Goal: Task Accomplishment & Management: Complete application form

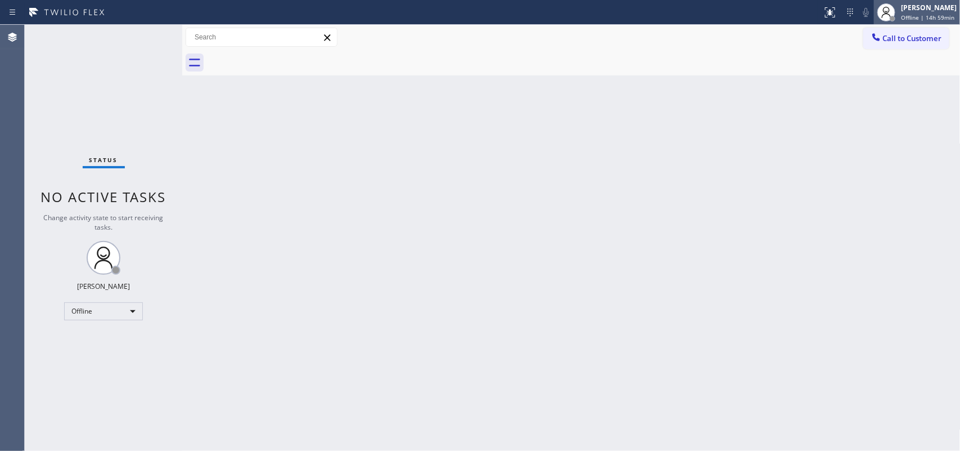
click at [768, 15] on span "Offline | 14h 59min" at bounding box center [927, 18] width 53 height 8
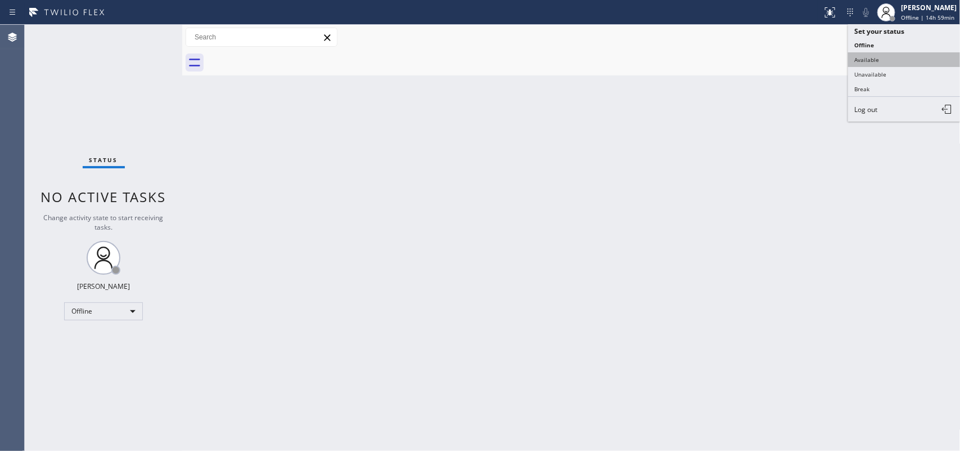
click at [768, 55] on button "Available" at bounding box center [904, 59] width 113 height 15
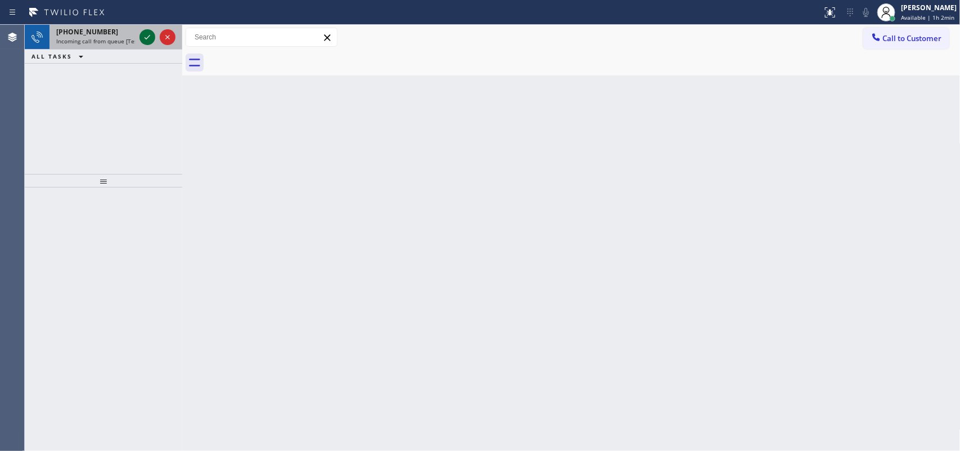
click at [147, 35] on icon at bounding box center [148, 37] width 14 height 14
click at [145, 35] on icon at bounding box center [148, 37] width 14 height 14
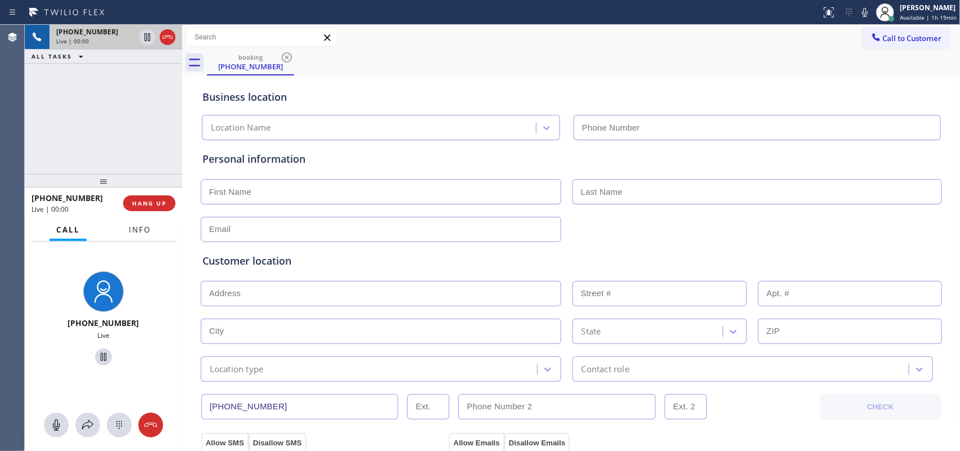
click at [139, 226] on span "Info" at bounding box center [140, 229] width 22 height 10
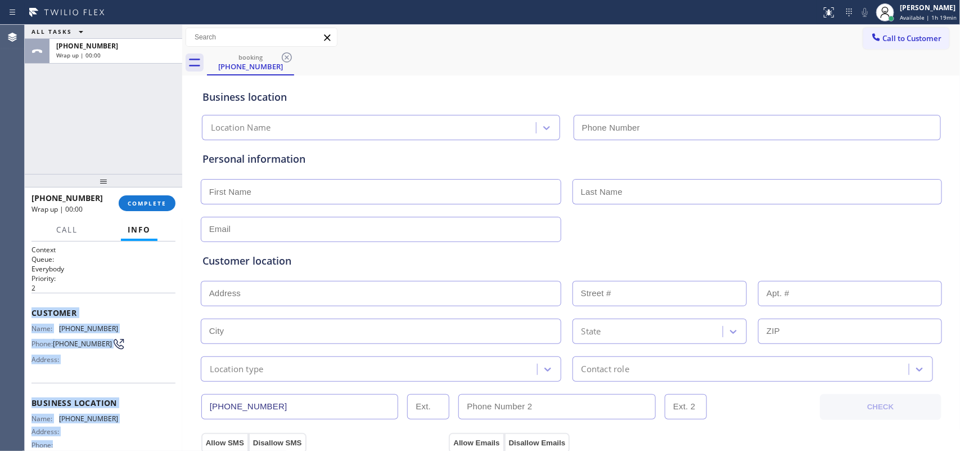
drag, startPoint x: 119, startPoint y: 359, endPoint x: 34, endPoint y: 311, distance: 98.0
click at [34, 311] on div "Context Queue: Everybody Priority: 2 Customer Name: (213) 767-1071 Phone: (213)…" at bounding box center [104, 399] width 144 height 308
copy div "Customer Name: (213) 767-1071 Phone: (213) 767-1071 Address: Business location …"
click at [158, 201] on span "COMPLETE" at bounding box center [147, 203] width 39 height 8
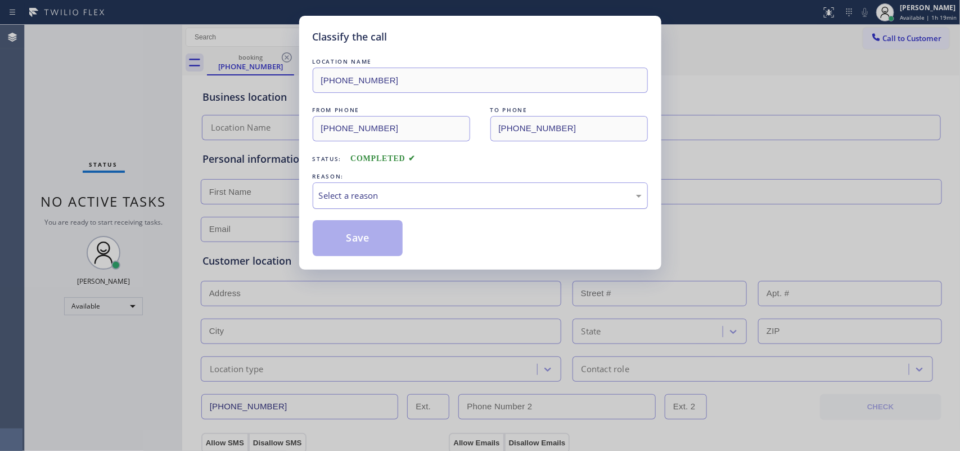
click at [423, 200] on div "Select a reason" at bounding box center [480, 195] width 323 height 13
click at [395, 237] on button "Save" at bounding box center [358, 238] width 91 height 36
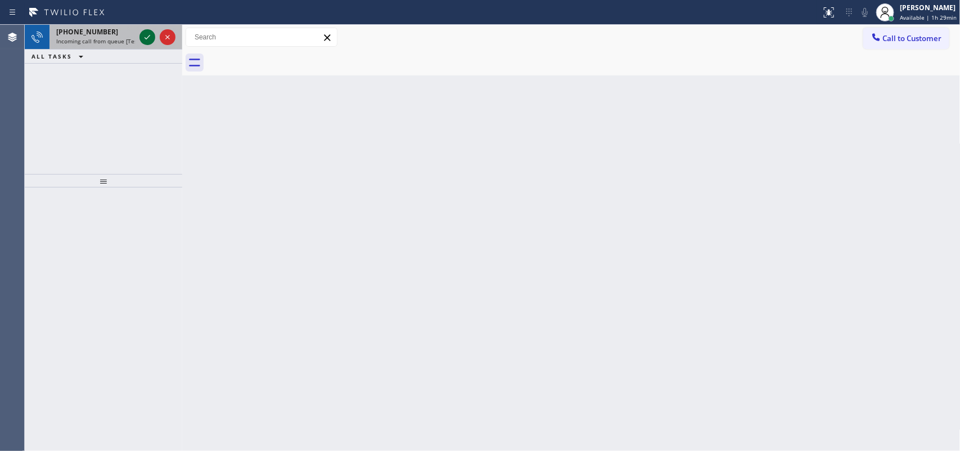
drag, startPoint x: 138, startPoint y: 28, endPoint x: 146, endPoint y: 34, distance: 10.5
click at [141, 31] on div at bounding box center [157, 37] width 41 height 25
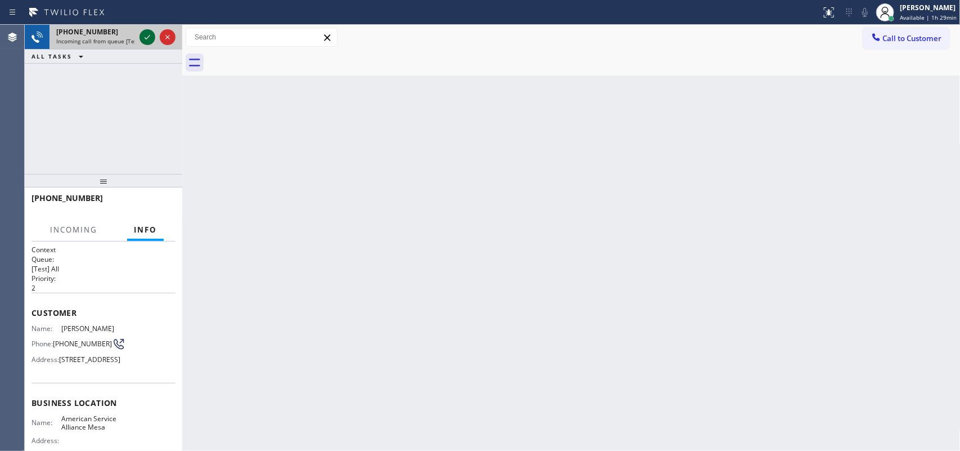
click at [146, 34] on icon at bounding box center [148, 37] width 14 height 14
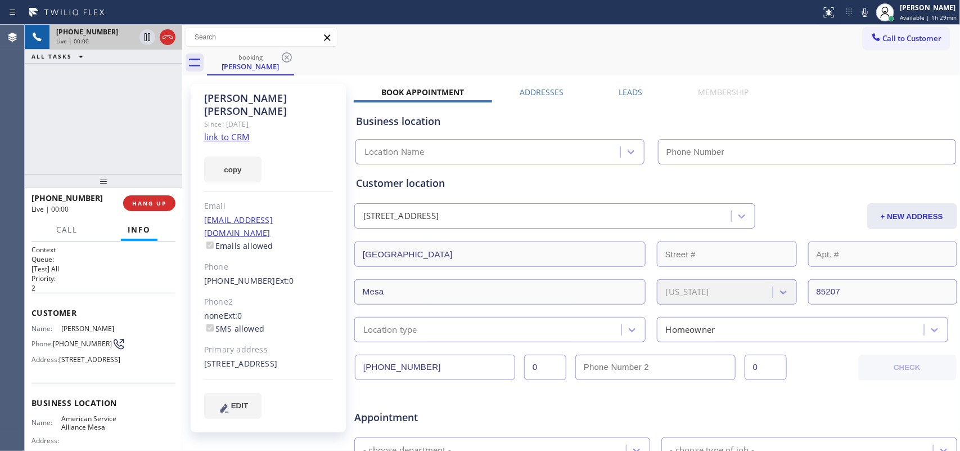
type input "(480) 257-7701"
click at [226, 131] on link "link to CRM" at bounding box center [227, 136] width 46 height 11
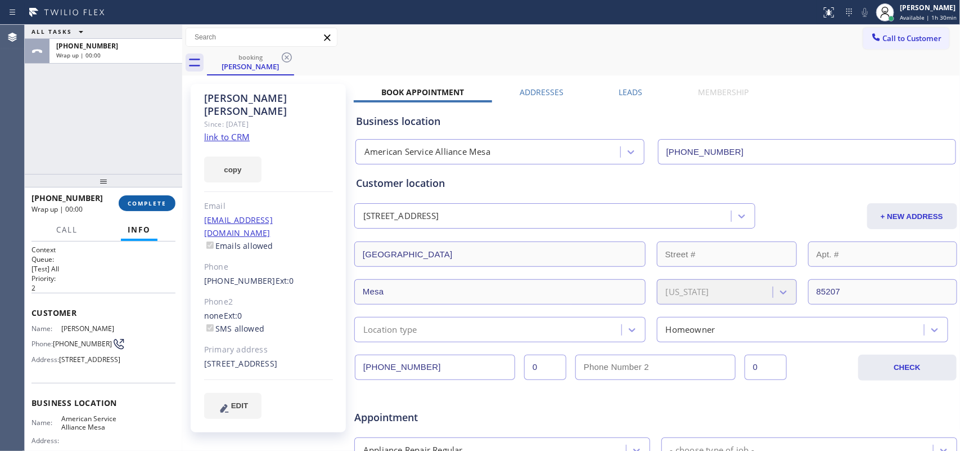
click at [155, 207] on button "COMPLETE" at bounding box center [147, 203] width 57 height 16
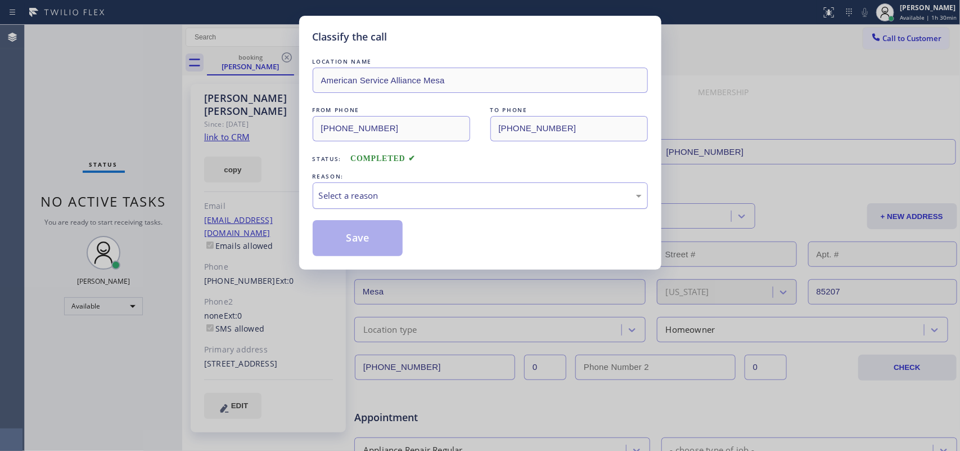
click at [361, 184] on div "Select a reason" at bounding box center [480, 195] width 335 height 26
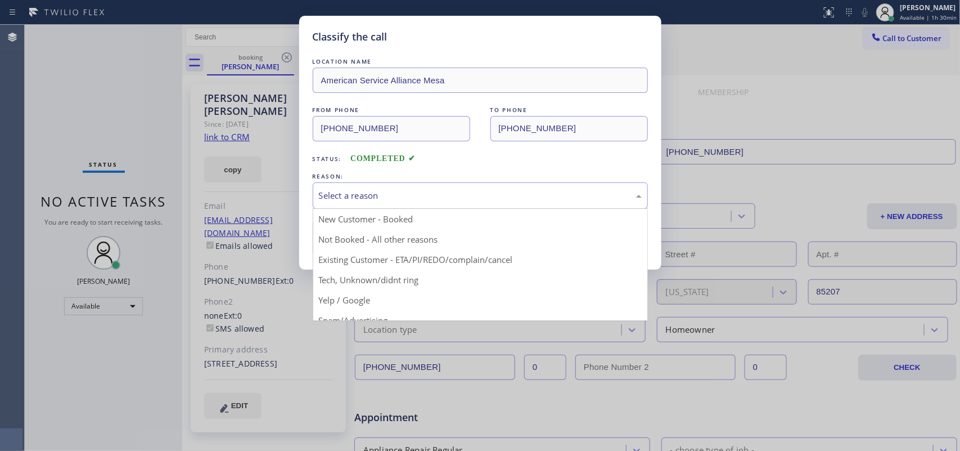
click at [56, 88] on div "Classify the call LOCATION NAME American Service Alliance Mesa FROM PHONE (480)…" at bounding box center [480, 225] width 960 height 451
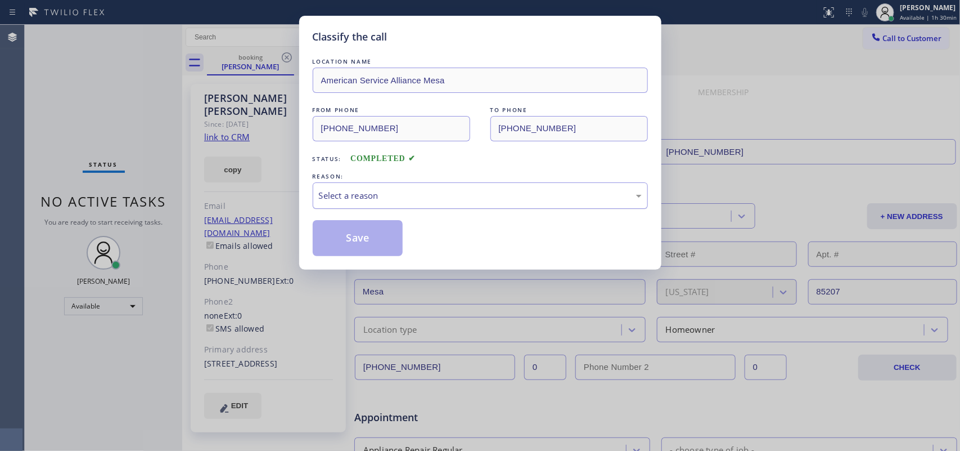
click at [375, 195] on div "Select a reason" at bounding box center [480, 195] width 323 height 13
click at [361, 235] on button "Save" at bounding box center [358, 238] width 91 height 36
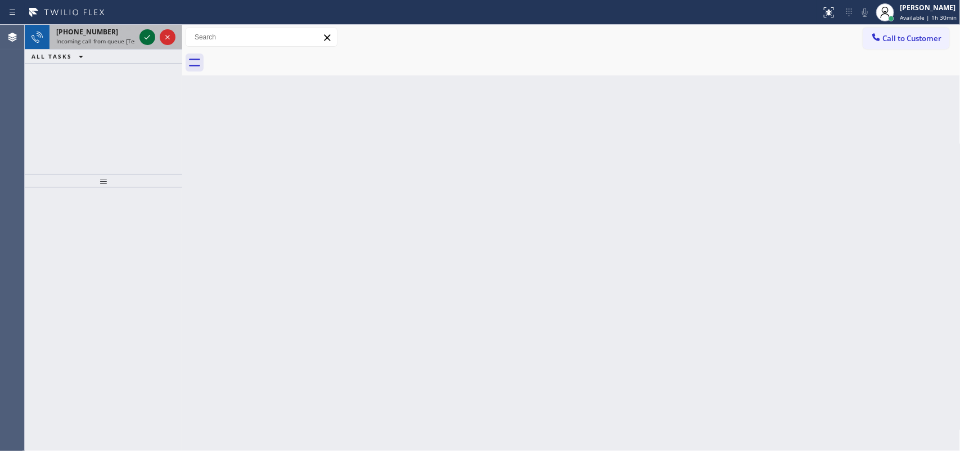
click at [147, 38] on icon at bounding box center [148, 37] width 6 height 5
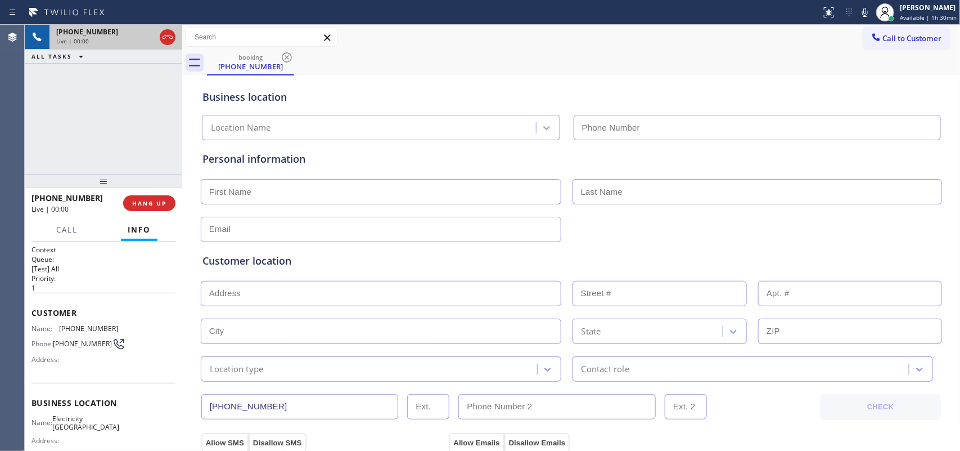
type input "(714) 643-8039"
click at [108, 161] on div "+17602246210 Live | 00:15 ALL TASKS ALL TASKS ACTIVE TASKS TASKS IN WRAP UP" at bounding box center [104, 99] width 158 height 149
click at [76, 232] on span "Call" at bounding box center [66, 229] width 21 height 10
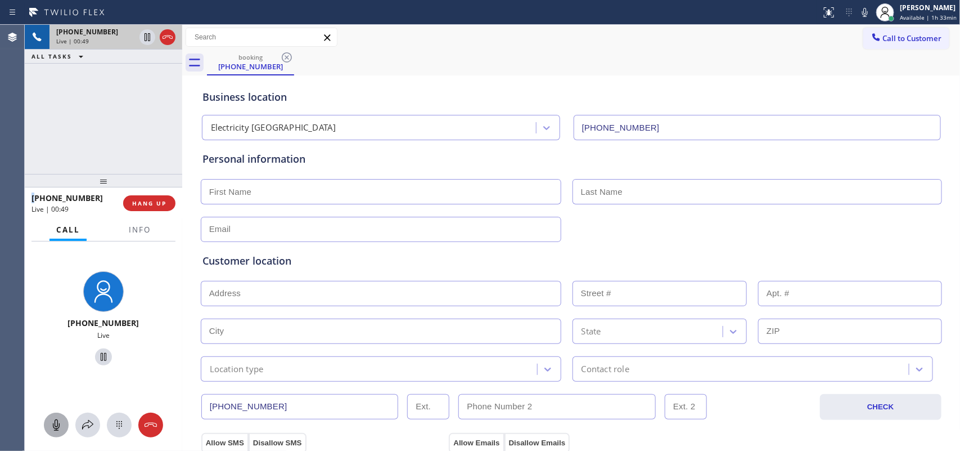
click at [54, 425] on icon at bounding box center [57, 425] width 14 height 14
click at [97, 356] on icon at bounding box center [104, 357] width 14 height 14
click at [55, 418] on icon at bounding box center [57, 425] width 14 height 14
click at [97, 359] on icon at bounding box center [104, 357] width 14 height 14
click at [457, 30] on div "Call to Customer Outbound call Location Search location Your caller id phone nu…" at bounding box center [571, 38] width 779 height 20
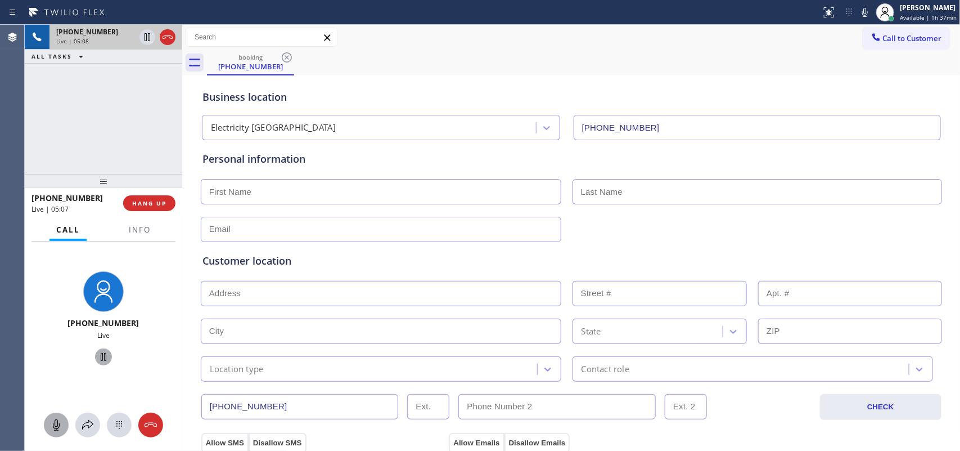
click at [237, 231] on input "text" at bounding box center [381, 229] width 361 height 25
click at [232, 193] on input "text" at bounding box center [381, 191] width 361 height 25
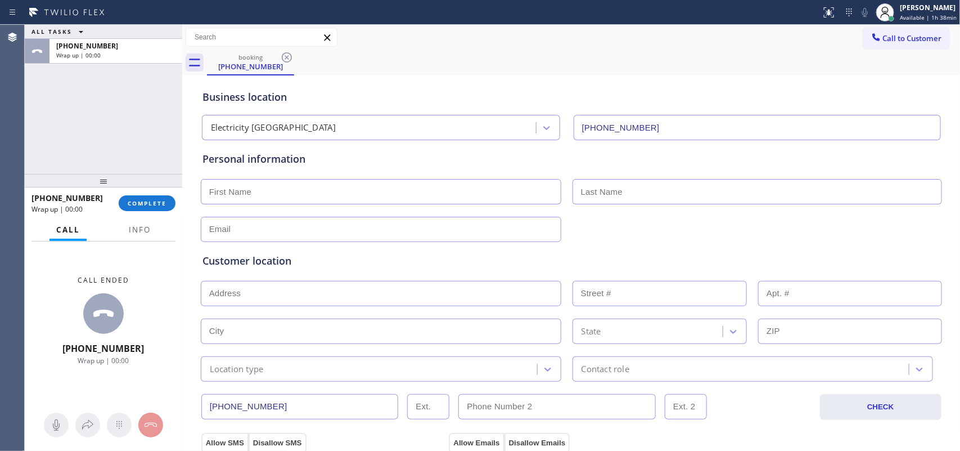
click at [252, 197] on input "text" at bounding box center [381, 191] width 361 height 25
paste input "MarkKammerman"
type input "MarkKammerman"
click at [65, 118] on div "ALL TASKS ALL TASKS ACTIVE TASKS TASKS IN WRAP UP +17602246210 Wrap up | 00:00" at bounding box center [104, 99] width 158 height 149
click at [259, 191] on input "MarkKammerman" at bounding box center [381, 191] width 361 height 25
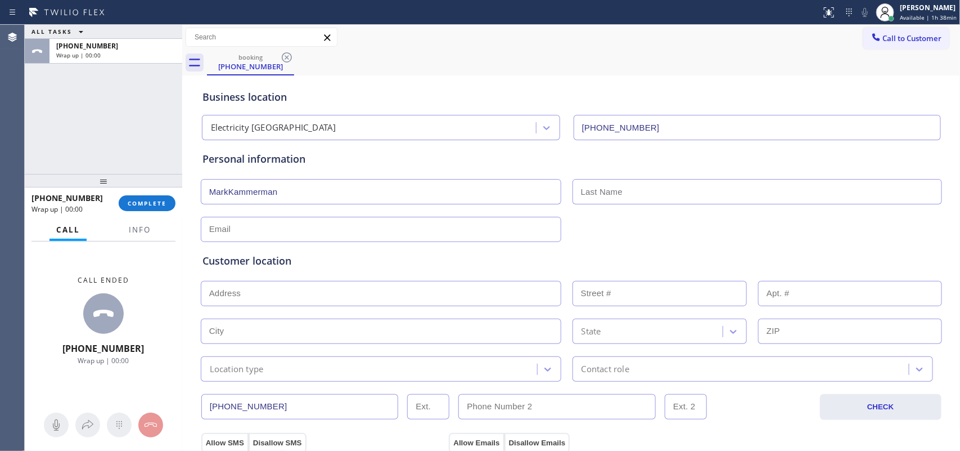
click at [602, 189] on input "text" at bounding box center [758, 191] width 370 height 25
paste input "MarkKammerman"
drag, startPoint x: 601, startPoint y: 191, endPoint x: 532, endPoint y: 189, distance: 68.7
click at [532, 189] on div "MarkKammerman MarkKammerman" at bounding box center [572, 191] width 744 height 28
type input "Kammerman"
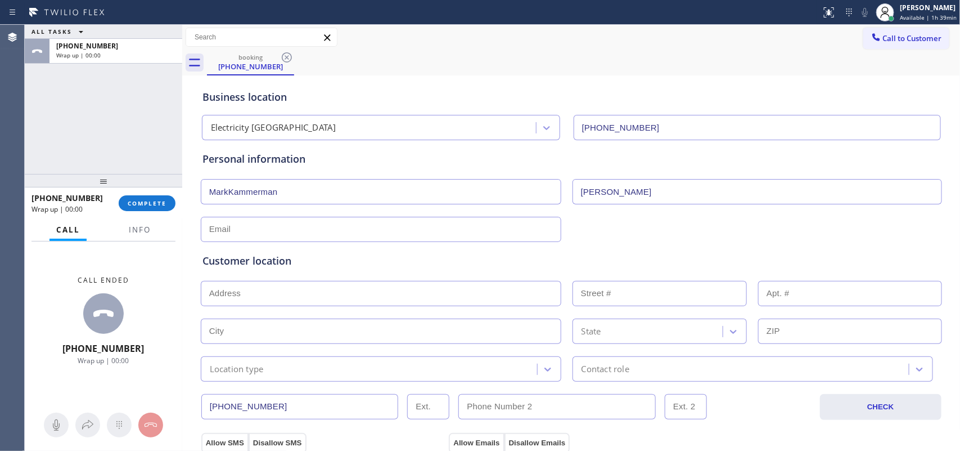
drag, startPoint x: 220, startPoint y: 190, endPoint x: 308, endPoint y: 191, distance: 88.3
click at [308, 191] on input "MarkKammerman" at bounding box center [381, 191] width 361 height 25
type input "Mark"
click at [283, 236] on input "text" at bounding box center [381, 229] width 361 height 25
click at [215, 231] on input "text" at bounding box center [381, 229] width 361 height 25
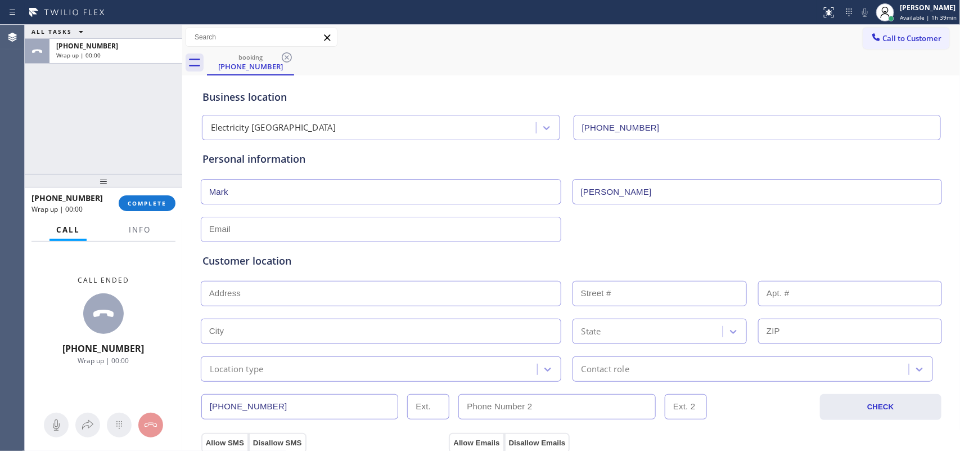
paste input "markali@verizon.net"
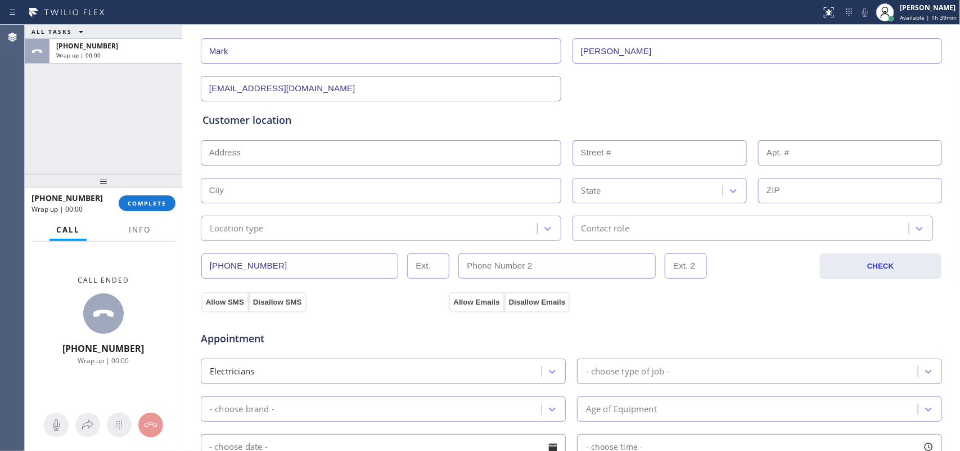
type input "markali@verizon.net"
click at [424, 158] on input "text" at bounding box center [381, 152] width 361 height 25
click at [377, 156] on input "text" at bounding box center [381, 152] width 361 height 25
paste input "16792 Intrepid Ln, Huntington Beach, CA 92649"
type input "16792 Intrepid Ln"
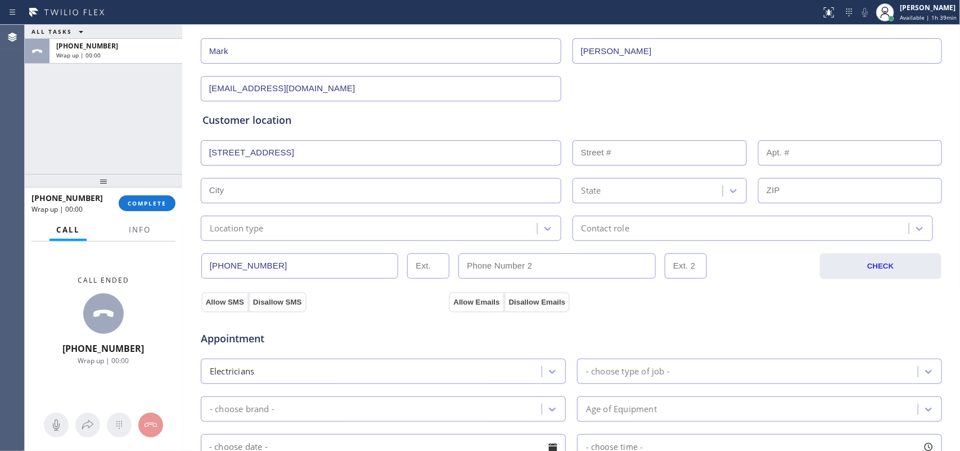
type input "16792"
type input "Huntington Beach"
type input "92649"
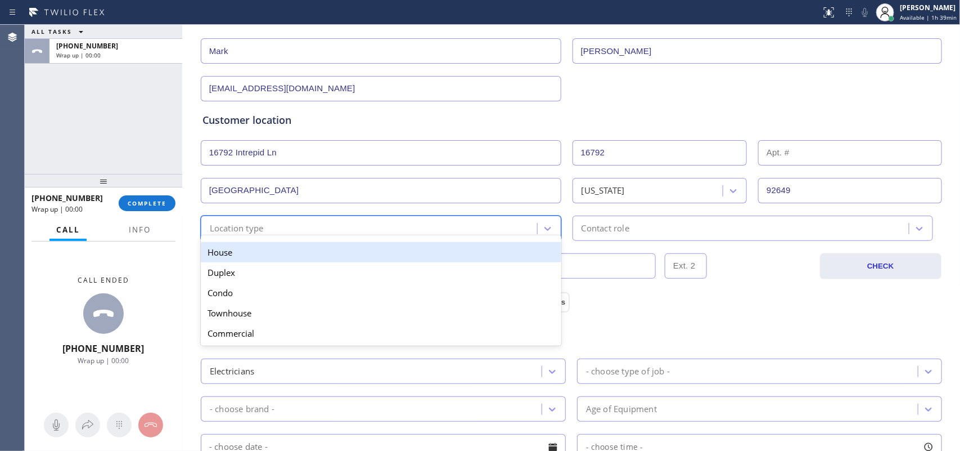
click at [392, 227] on div "Location type" at bounding box center [370, 228] width 333 height 20
click at [386, 248] on div "House" at bounding box center [381, 252] width 361 height 20
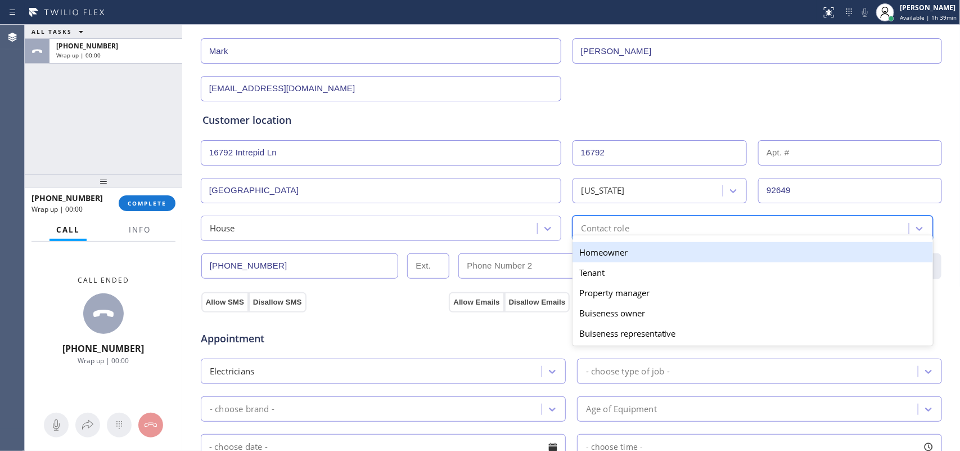
click at [638, 239] on div "option Homeowner focused, 1 of 5. 5 results available. Use Up and Down to choos…" at bounding box center [753, 227] width 361 height 25
click at [645, 257] on div "Homeowner" at bounding box center [753, 252] width 361 height 20
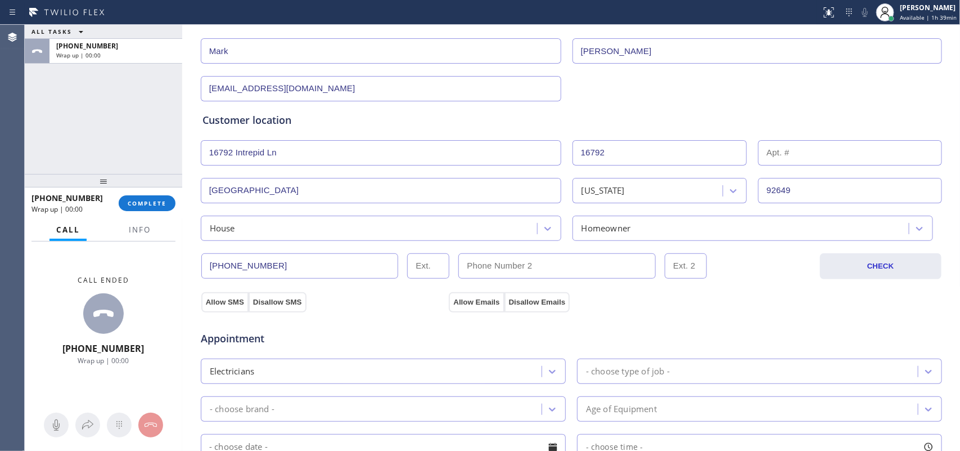
click at [68, 125] on div "ALL TASKS ALL TASKS ACTIVE TASKS TASKS IN WRAP UP +17602246210 Wrap up | 00:00" at bounding box center [104, 99] width 158 height 149
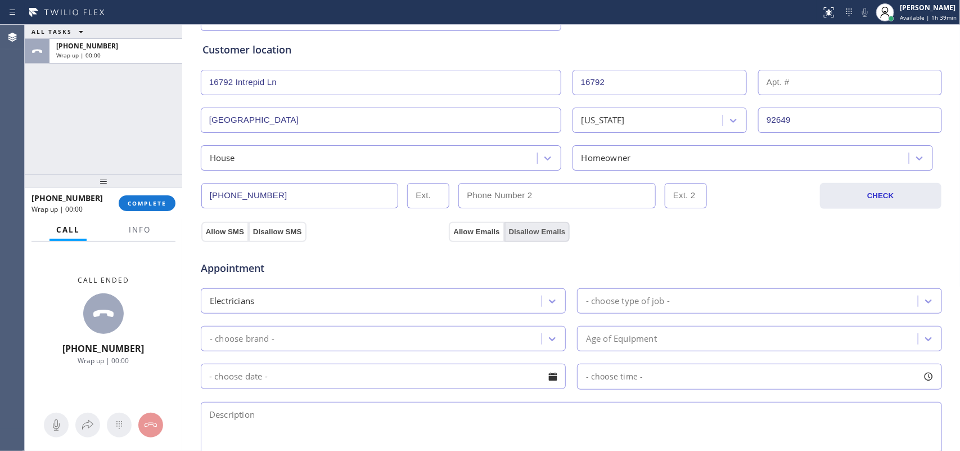
scroll to position [281, 0]
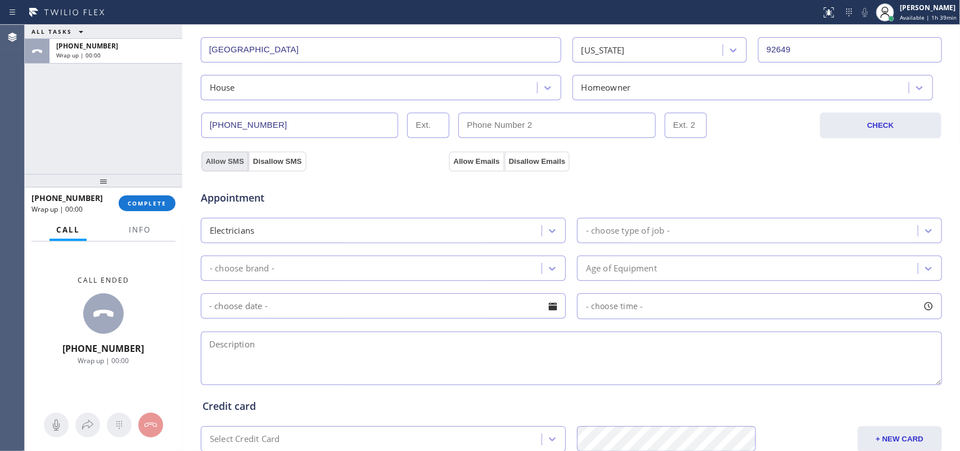
click at [222, 158] on button "Allow SMS" at bounding box center [224, 161] width 47 height 20
click at [465, 159] on button "Allow Emails" at bounding box center [476, 161] width 55 height 20
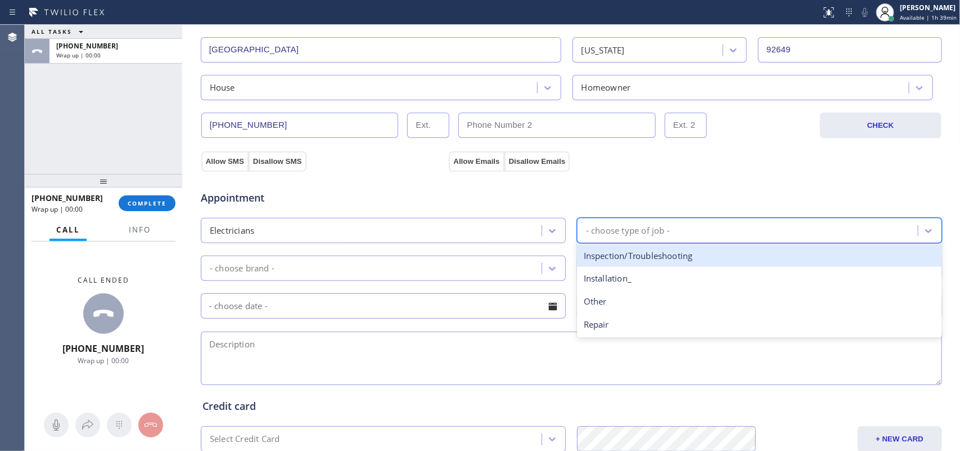
click at [653, 230] on div "- choose type of job -" at bounding box center [628, 230] width 84 height 13
click at [678, 260] on div "Inspection/Troubleshooting" at bounding box center [759, 255] width 365 height 23
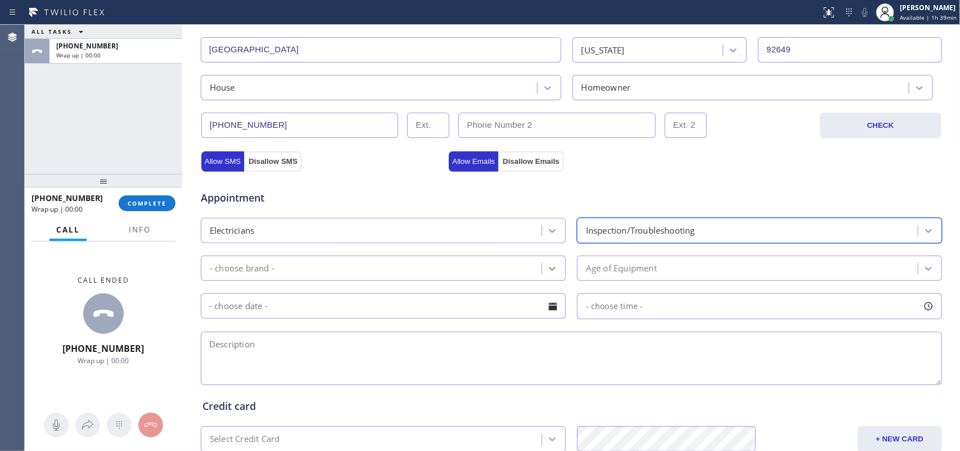
click at [547, 269] on icon at bounding box center [552, 268] width 11 height 11
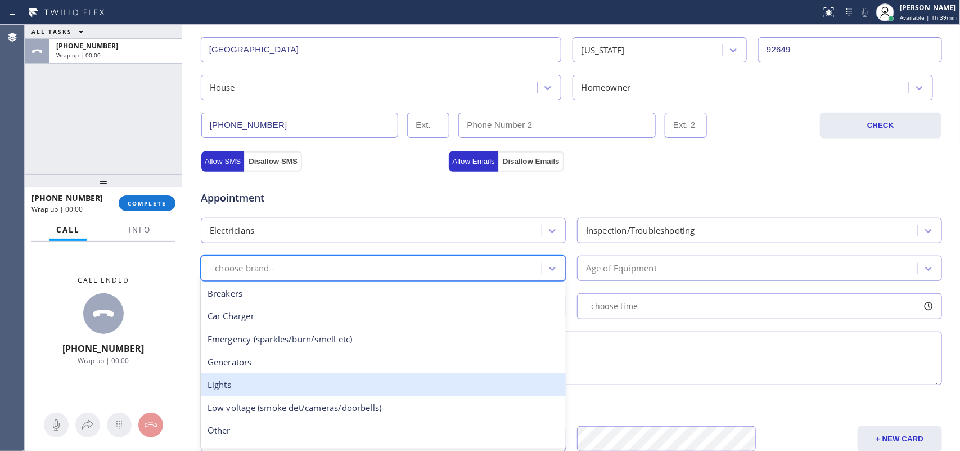
scroll to position [86, 0]
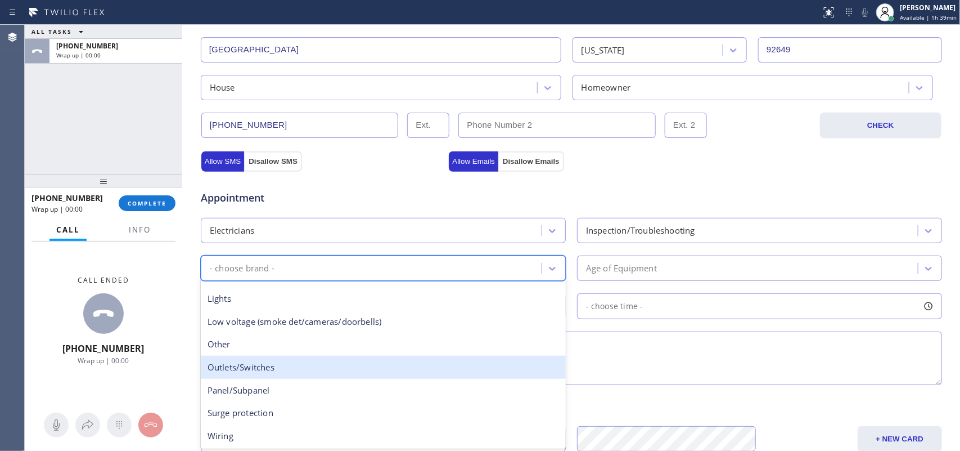
click at [332, 371] on div "Outlets/Switches" at bounding box center [383, 367] width 365 height 23
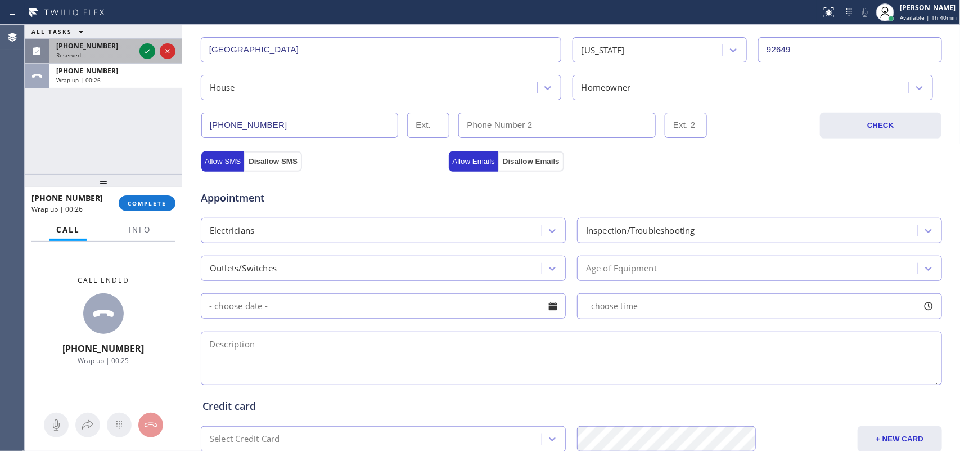
drag, startPoint x: 83, startPoint y: 54, endPoint x: 89, endPoint y: 53, distance: 6.2
click at [83, 54] on div "Reserved" at bounding box center [95, 55] width 79 height 8
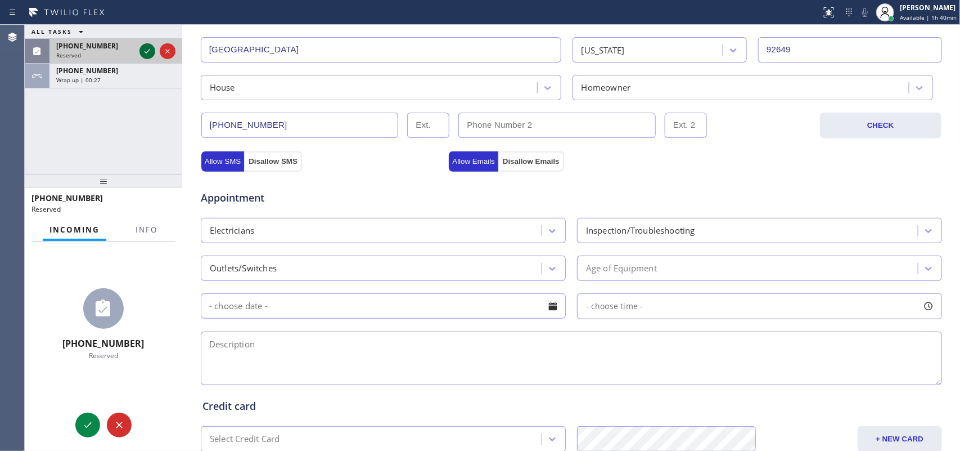
click at [145, 50] on icon at bounding box center [148, 51] width 14 height 14
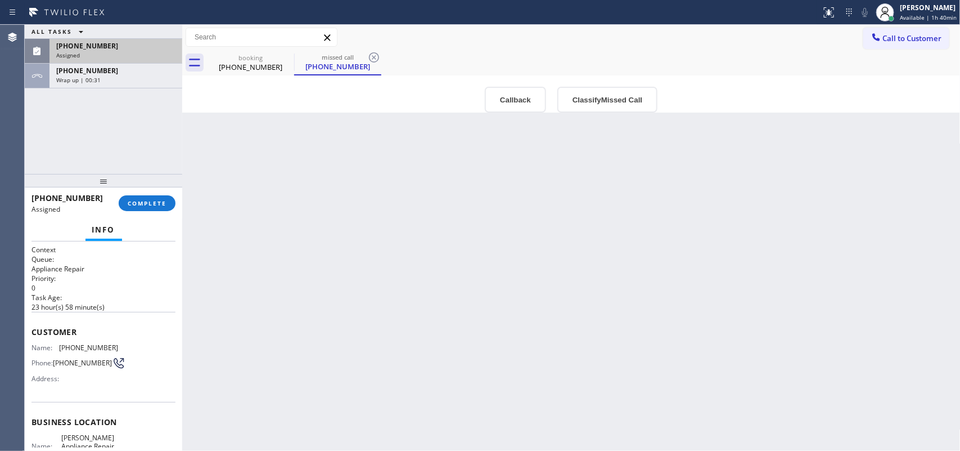
click at [91, 52] on div "Assigned" at bounding box center [115, 55] width 119 height 8
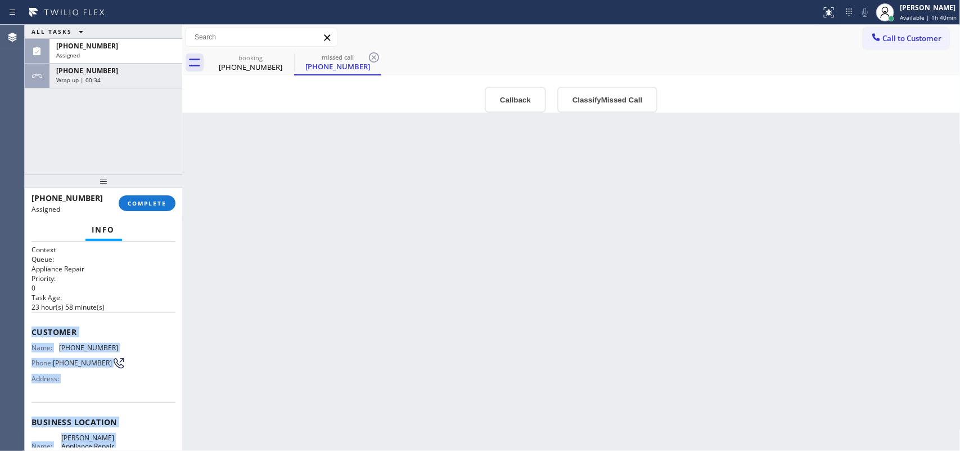
drag, startPoint x: 129, startPoint y: 350, endPoint x: 27, endPoint y: 325, distance: 105.5
click at [27, 325] on div "Context Queue: Appliance Repair Priority: 0 Task Age: 23 hour(s) 58 minute(s) C…" at bounding box center [104, 346] width 158 height 210
copy div "Customer Name: (480) 544-0997 Phone: (480) 544-0997 Address: Business location …"
click at [637, 97] on button "Classify Missed Call" at bounding box center [607, 100] width 100 height 26
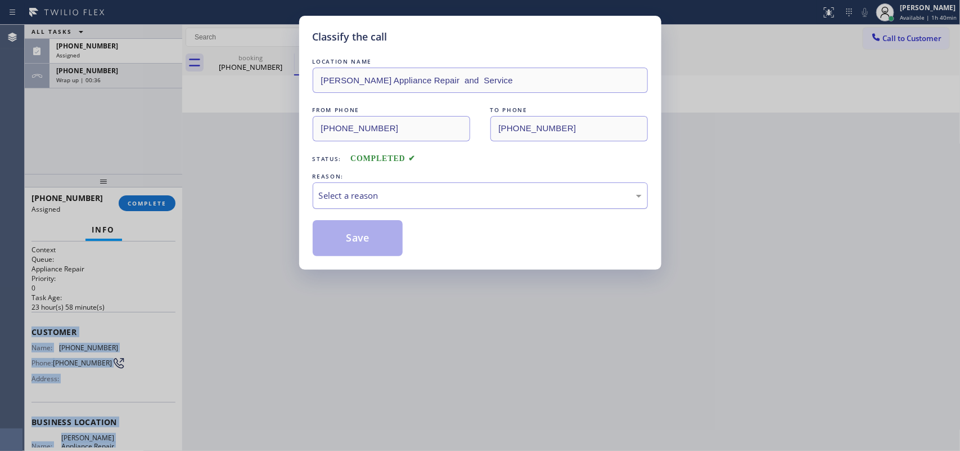
click at [563, 198] on div "Select a reason" at bounding box center [480, 195] width 323 height 13
click at [395, 238] on button "Save" at bounding box center [358, 238] width 91 height 36
click at [380, 238] on button "Save" at bounding box center [358, 238] width 91 height 36
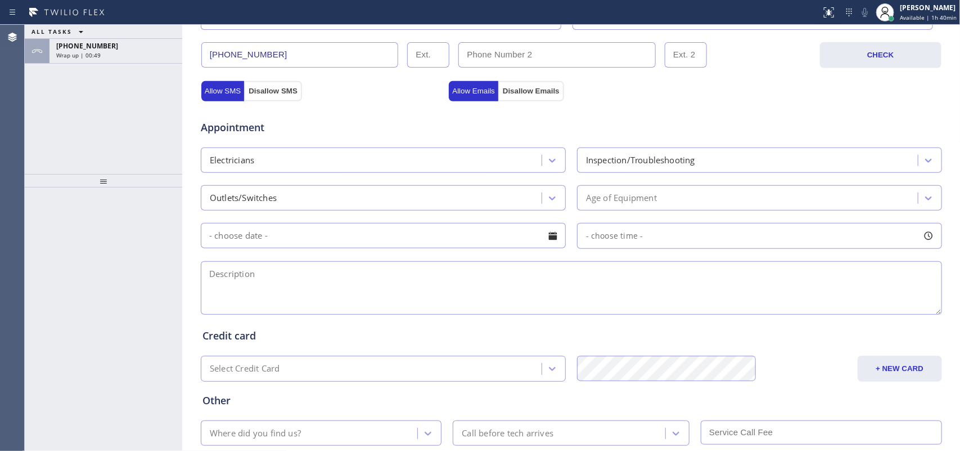
scroll to position [422, 0]
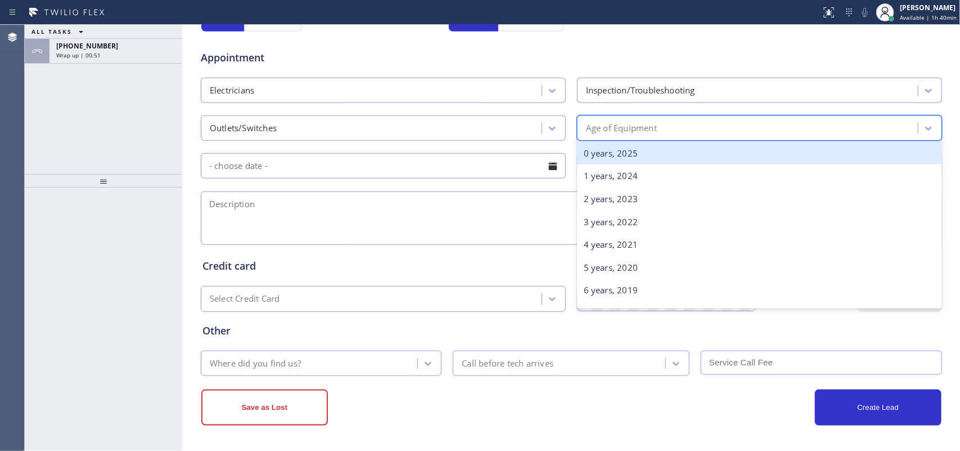
click at [698, 128] on div "Age of Equipment" at bounding box center [750, 128] width 338 height 20
click at [677, 156] on div "0 years, 2025" at bounding box center [759, 153] width 365 height 23
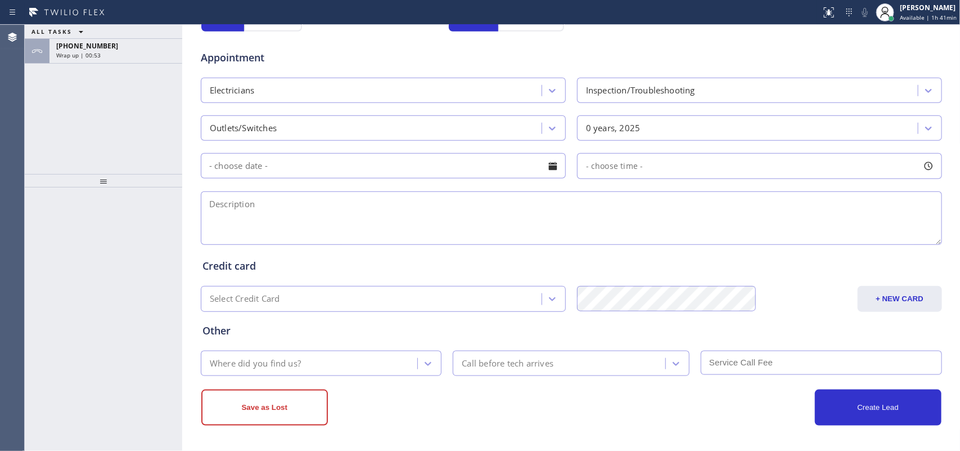
click at [547, 167] on div at bounding box center [552, 165] width 19 height 19
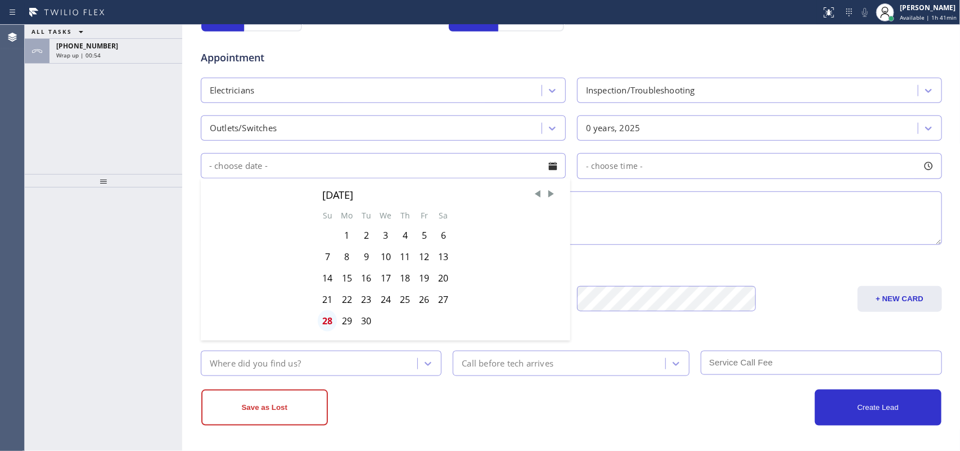
click at [324, 326] on div "28" at bounding box center [327, 320] width 19 height 21
type input "09/28/2025"
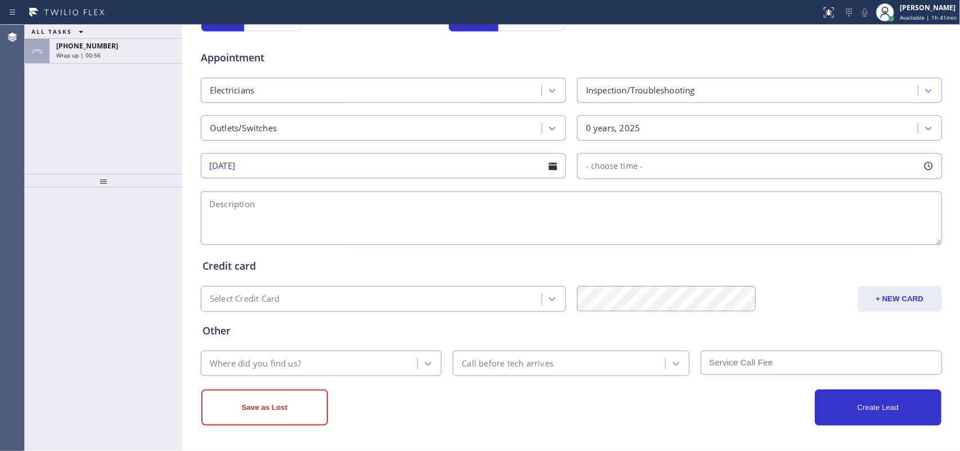
click at [925, 172] on div at bounding box center [928, 165] width 19 height 19
drag, startPoint x: 588, startPoint y: 235, endPoint x: 772, endPoint y: 240, distance: 184.6
click at [772, 240] on div at bounding box center [777, 235] width 14 height 24
drag, startPoint x: 583, startPoint y: 231, endPoint x: 691, endPoint y: 234, distance: 108.0
click at [691, 234] on div at bounding box center [696, 235] width 14 height 24
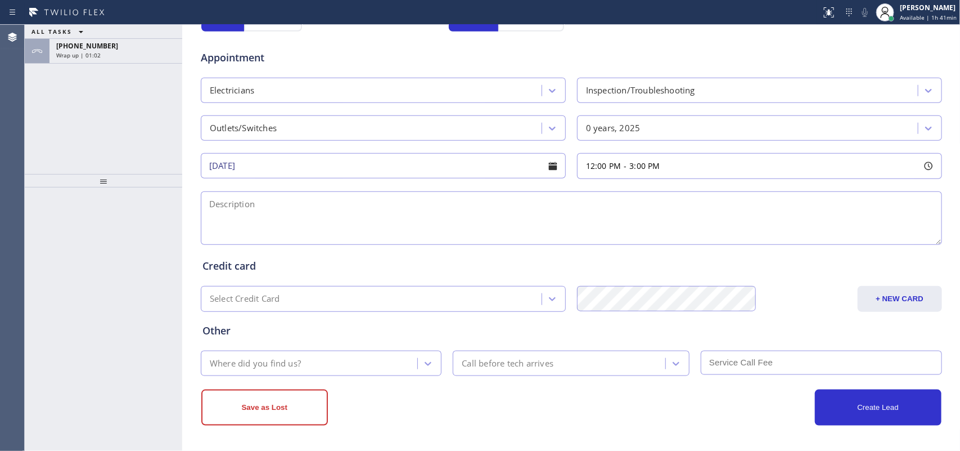
click at [383, 215] on textarea at bounding box center [571, 217] width 741 height 53
click at [266, 228] on textarea "12-3/ $60 (based on the complexity of the job)/" at bounding box center [571, 217] width 741 height 53
click at [423, 210] on textarea "12-3/ $60 (based on the complexity of the job)/" at bounding box center [571, 217] width 741 height 53
paste textarea "some of my circuits in my house stopped working upstairs and downstairs. There'…"
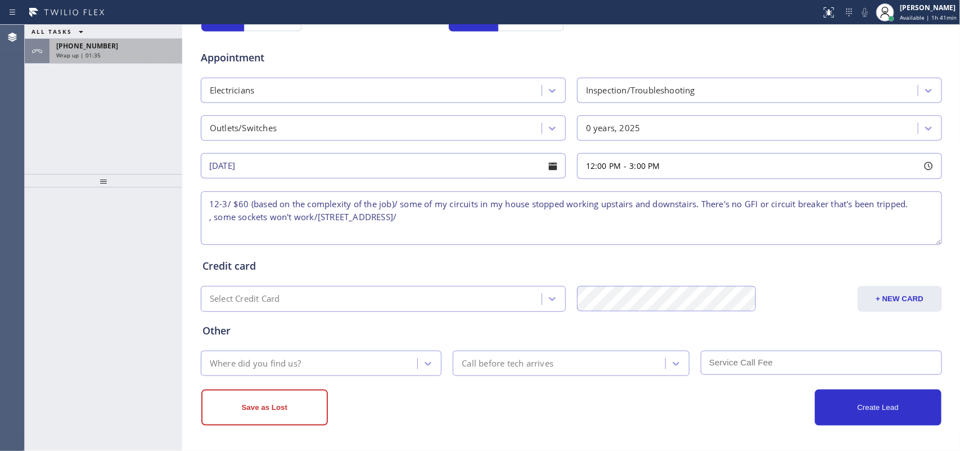
click at [138, 55] on div "Wrap up | 01:35" at bounding box center [115, 55] width 119 height 8
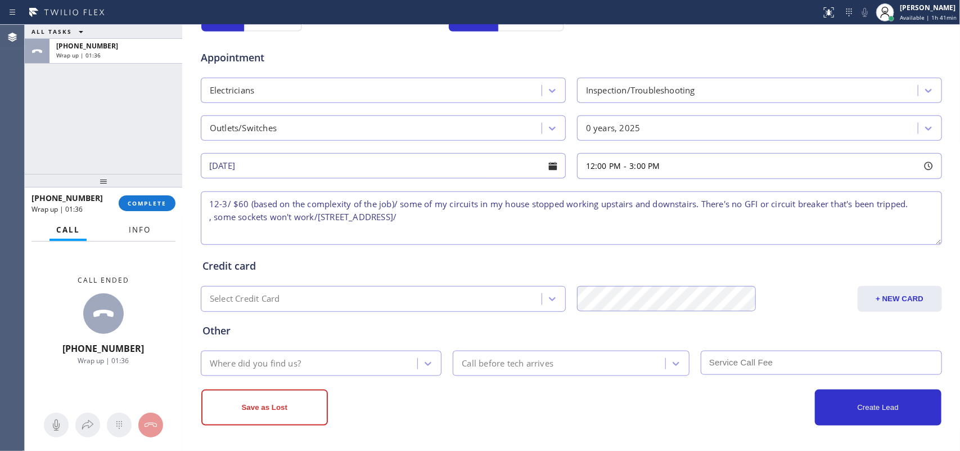
click at [138, 220] on button "Info" at bounding box center [139, 230] width 35 height 22
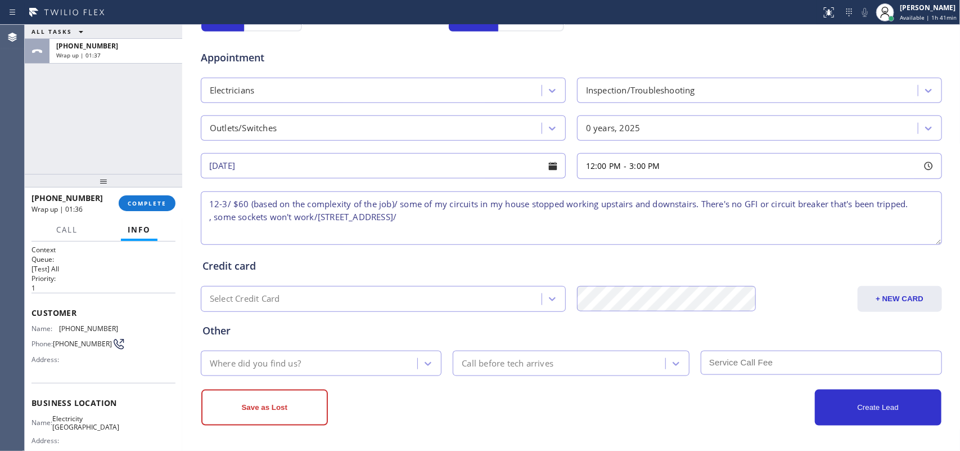
scroll to position [124, 0]
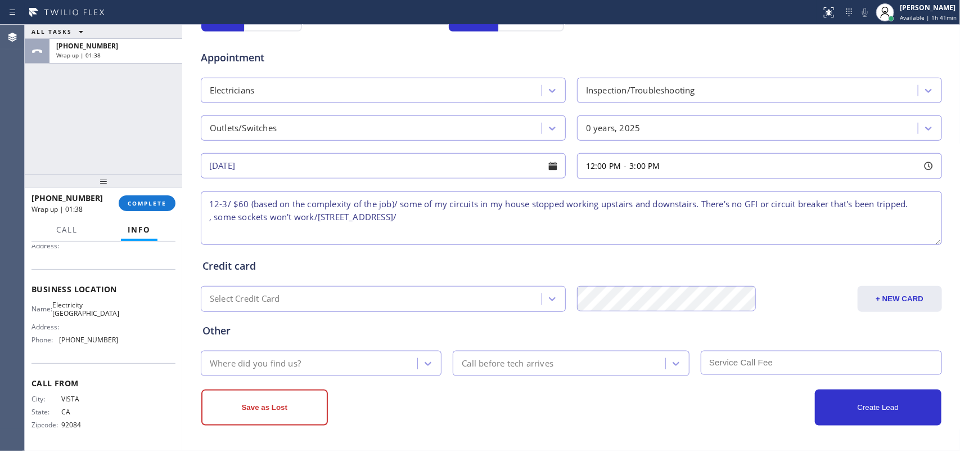
drag, startPoint x: 85, startPoint y: 318, endPoint x: 54, endPoint y: 295, distance: 38.3
click at [54, 300] on div "Name: Electricity King Huntington Beach Address: Phone: (714) 643-8039" at bounding box center [75, 324] width 87 height 48
copy div "Electricity King Huntington Beach"
click at [575, 223] on textarea "12-3/ $60 (based on the complexity of the job)/ some of my circuits in my house…" at bounding box center [571, 217] width 741 height 53
paste textarea "Electricity King Huntington Beach"
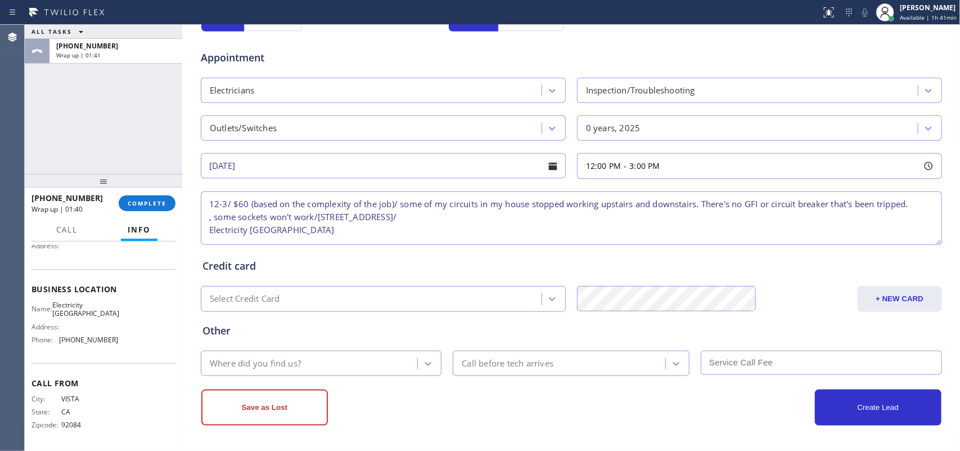
click at [577, 222] on textarea "12-3/ $60 (based on the complexity of the job)/ some of my circuits in my house…" at bounding box center [571, 217] width 741 height 53
click at [699, 221] on textarea "12-3/ $60 (based on the complexity of the job)/ some of my circuits in my house…" at bounding box center [571, 217] width 741 height 53
type textarea "12-3/ $60 (based on the complexity of the job)/ some of my circuits in my house…"
click at [319, 356] on div "Where did you find us?" at bounding box center [311, 363] width 214 height 20
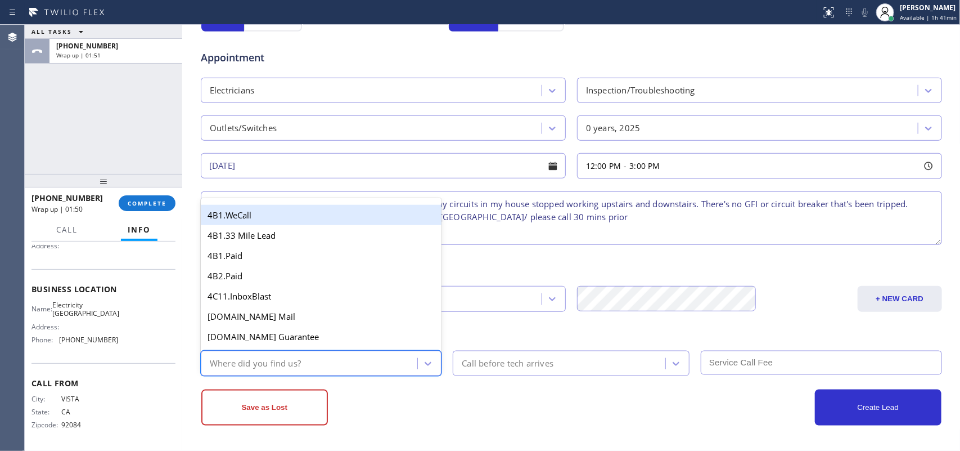
type input "g"
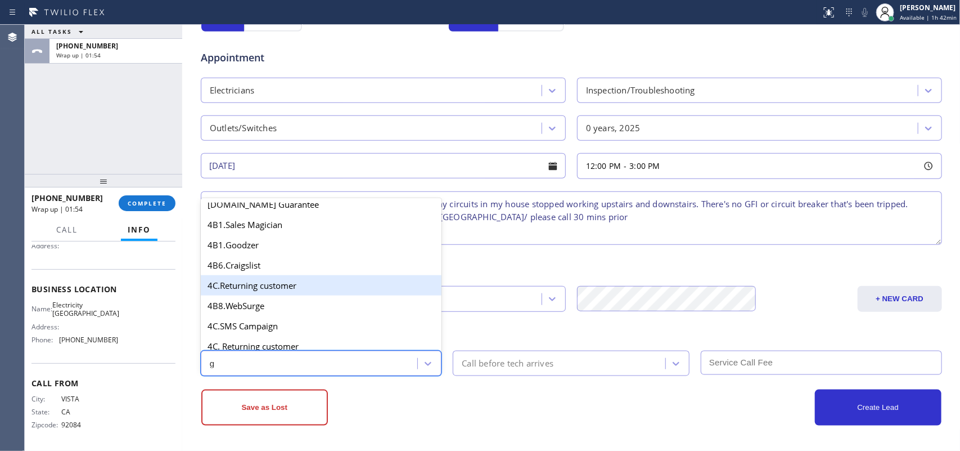
scroll to position [0, 0]
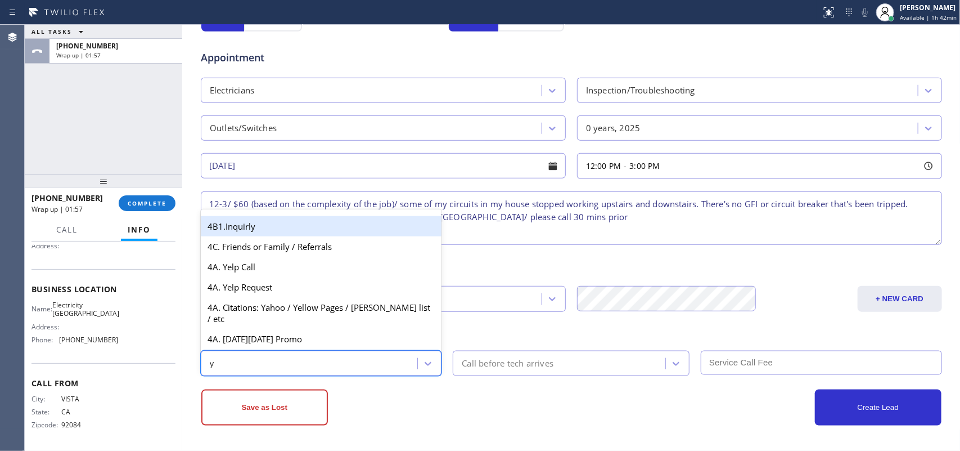
type input "ye"
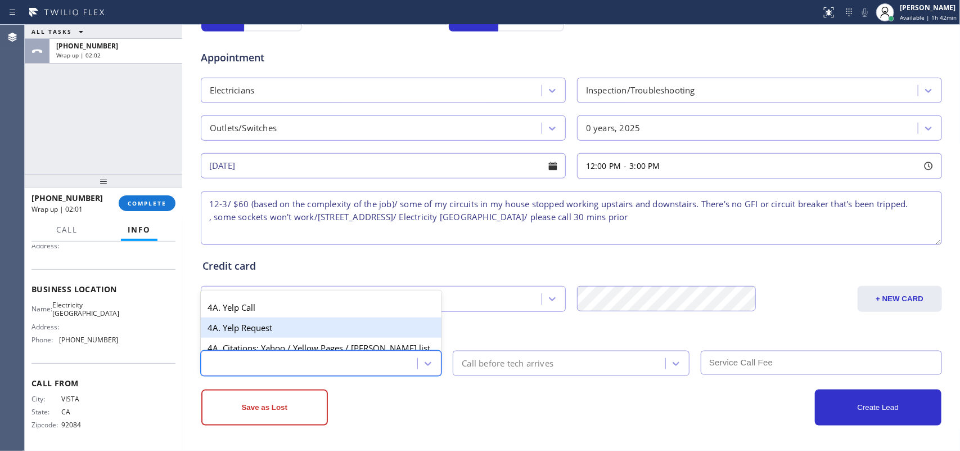
click at [273, 361] on div "ye" at bounding box center [311, 363] width 214 height 20
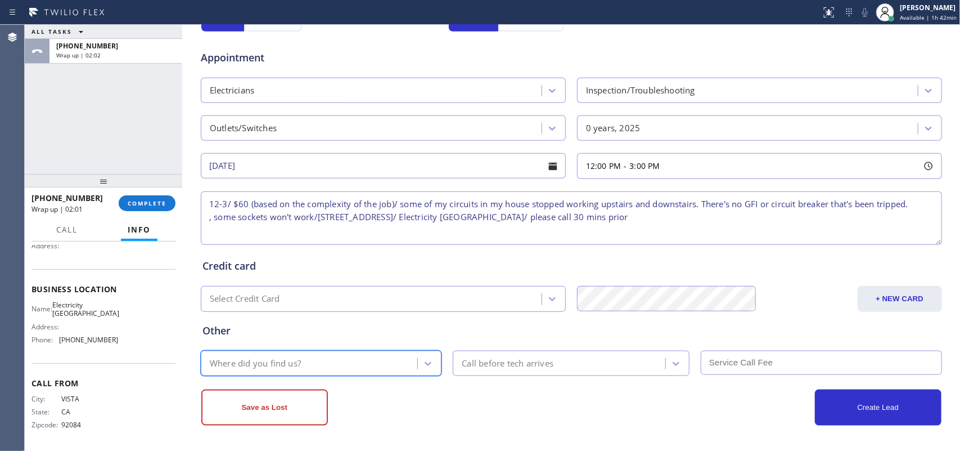
click at [273, 361] on div "Where did you find us?" at bounding box center [255, 363] width 91 height 13
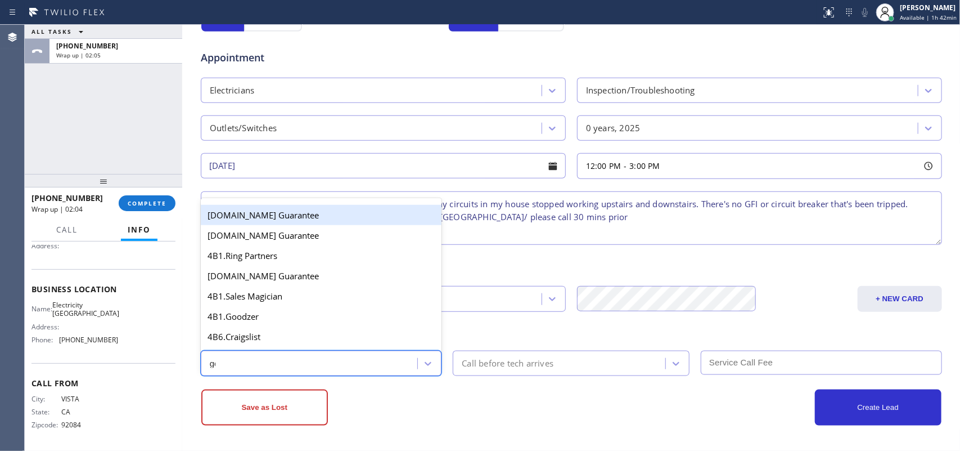
type input "goo"
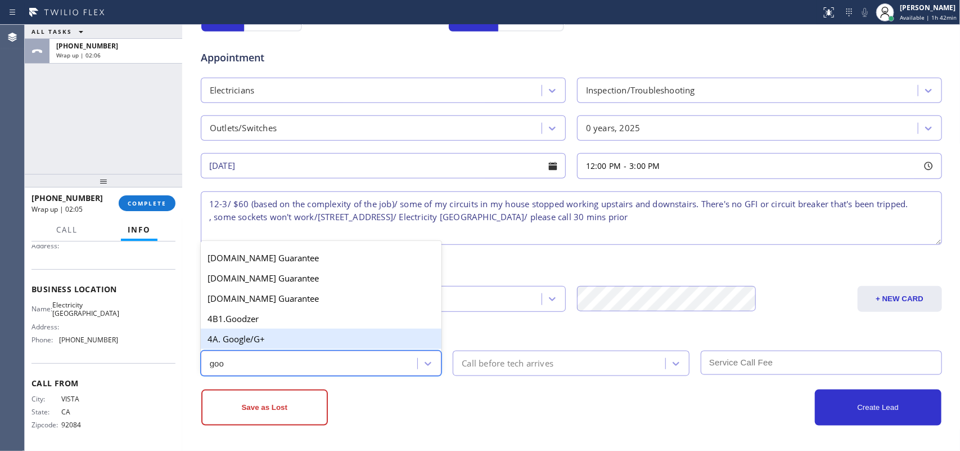
click at [304, 345] on div "4A. Google/G+" at bounding box center [321, 339] width 241 height 20
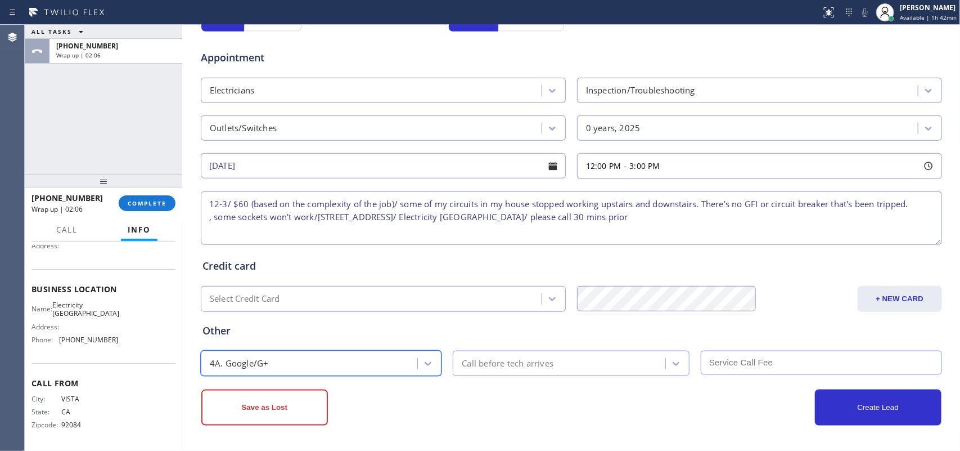
click at [543, 371] on div "Call before tech arrives" at bounding box center [560, 363] width 209 height 20
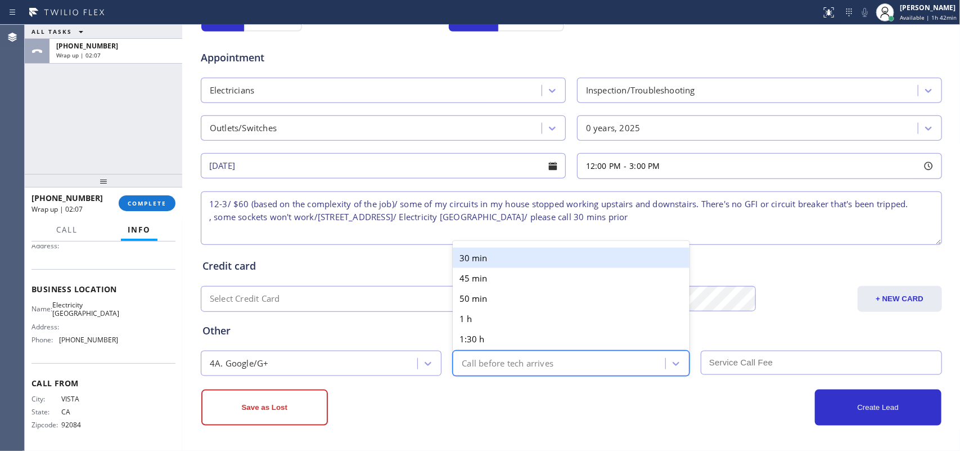
click at [552, 254] on div "30 min" at bounding box center [571, 258] width 237 height 20
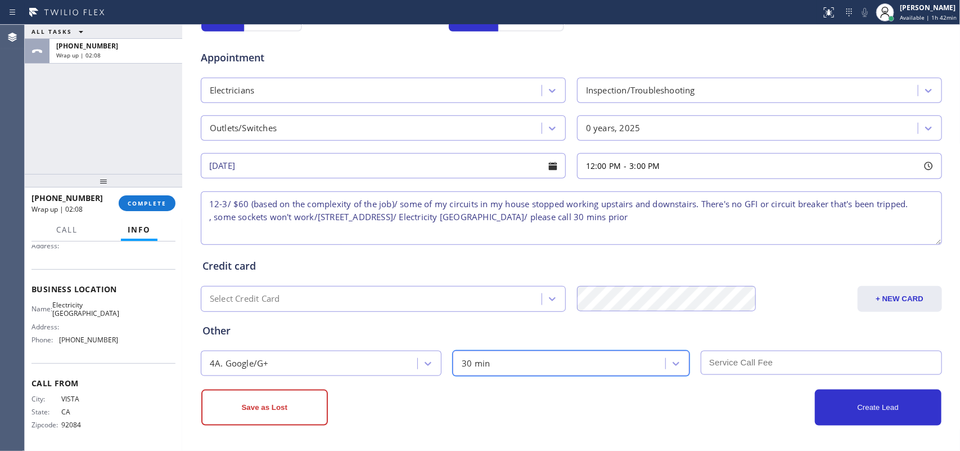
click at [824, 361] on input "text" at bounding box center [821, 362] width 241 height 24
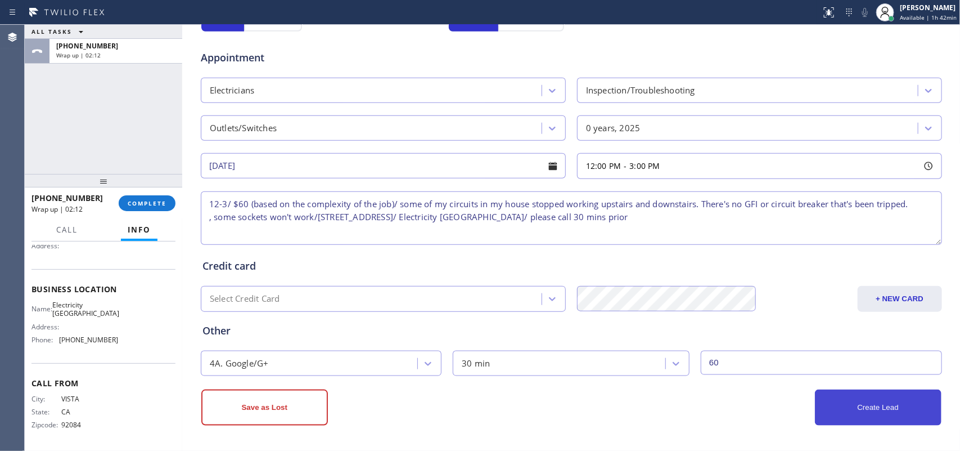
type input "60"
click at [893, 400] on button "Create Lead" at bounding box center [878, 407] width 127 height 36
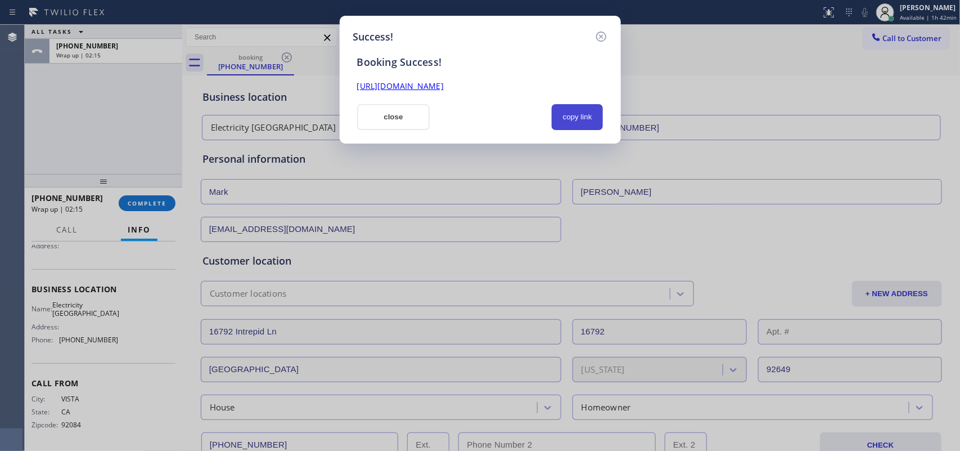
click at [577, 116] on button "copy link" at bounding box center [578, 117] width 52 height 26
click at [444, 89] on link "https://erp.apollosoft.co/customer/764881#portlet_lead" at bounding box center [400, 85] width 87 height 11
click at [580, 120] on button "copy link" at bounding box center [578, 117] width 52 height 26
click at [377, 111] on button "close" at bounding box center [393, 117] width 73 height 26
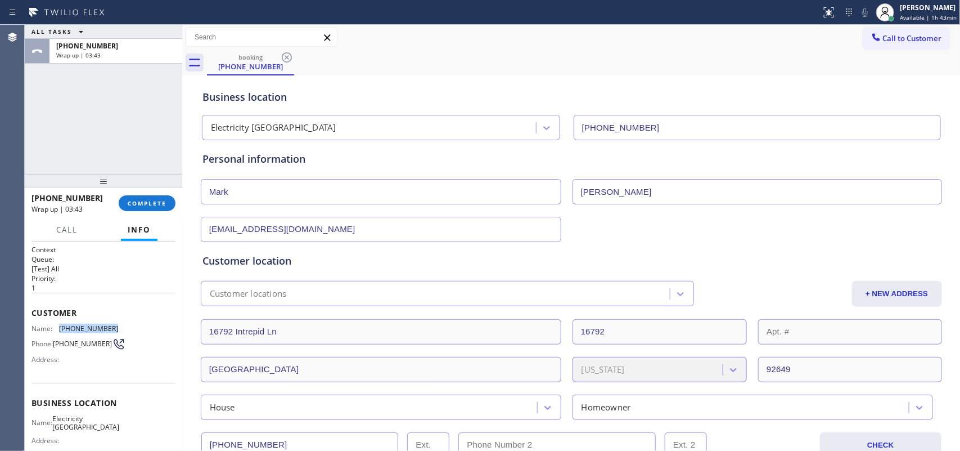
drag, startPoint x: 114, startPoint y: 325, endPoint x: 59, endPoint y: 325, distance: 55.1
click at [59, 325] on div "Name: (760) 224-6210 Phone: (760) 224-6210 Address:" at bounding box center [104, 346] width 144 height 44
copy span "(760) 224-6210"
click at [150, 204] on span "COMPLETE" at bounding box center [147, 203] width 39 height 8
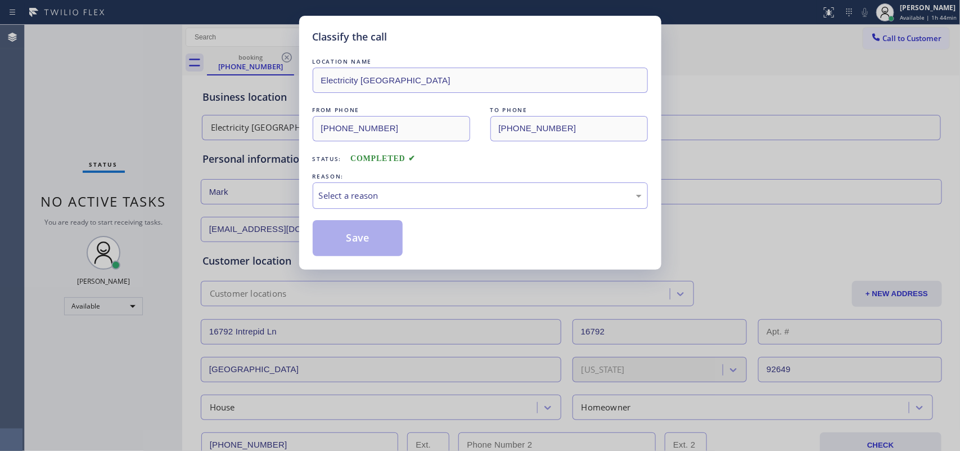
click at [367, 197] on div "Select a reason" at bounding box center [480, 195] width 323 height 13
click at [366, 233] on button "Save" at bounding box center [358, 238] width 91 height 36
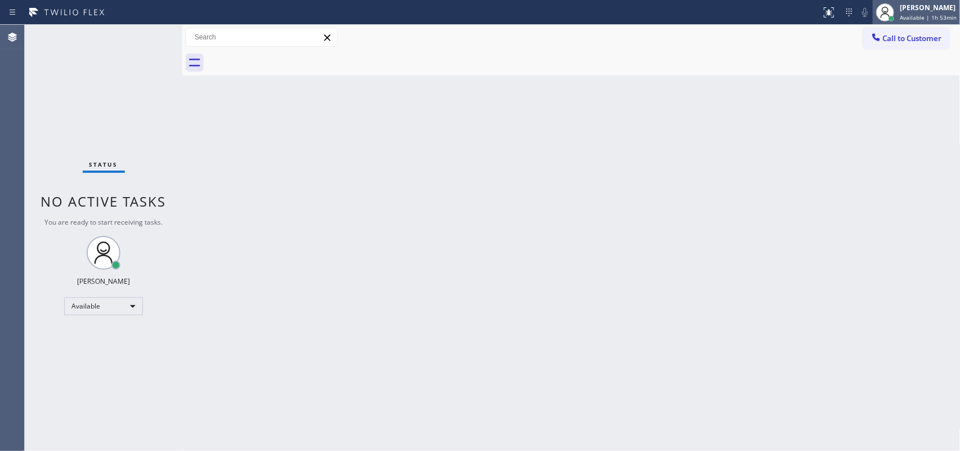
click at [926, 17] on span "Available | 1h 53min" at bounding box center [928, 18] width 57 height 8
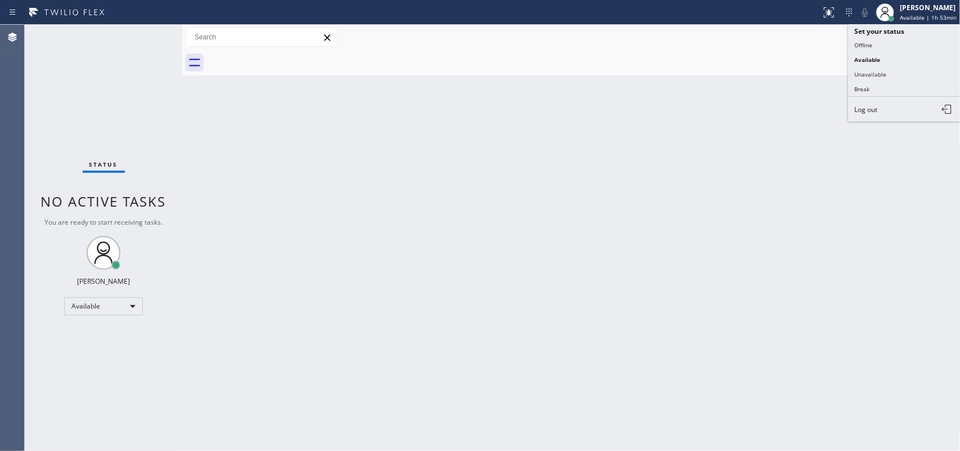
click at [452, 95] on div "Back to Dashboard Change Sender ID Customers Technicians Select a contact Outbo…" at bounding box center [571, 238] width 779 height 426
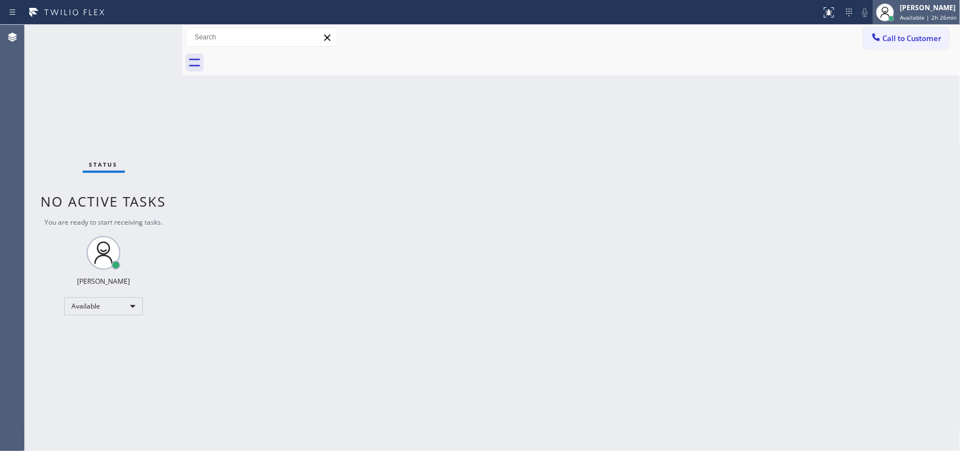
click at [938, 11] on div "Leah Cabrera" at bounding box center [928, 8] width 57 height 10
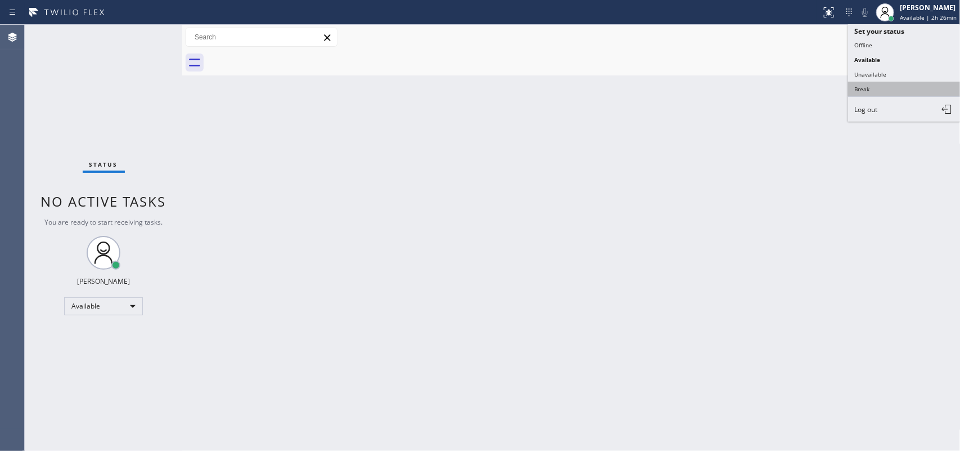
click at [892, 85] on button "Break" at bounding box center [904, 89] width 113 height 15
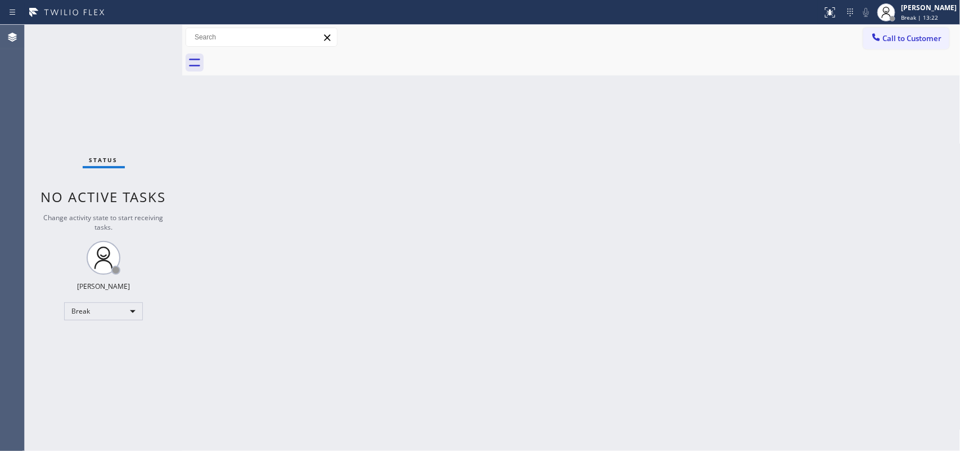
click at [420, 124] on div "Back to Dashboard Change Sender ID Customers Technicians Select a contact Outbo…" at bounding box center [571, 238] width 779 height 426
click at [935, 6] on div "Leah Cabrera" at bounding box center [929, 8] width 56 height 10
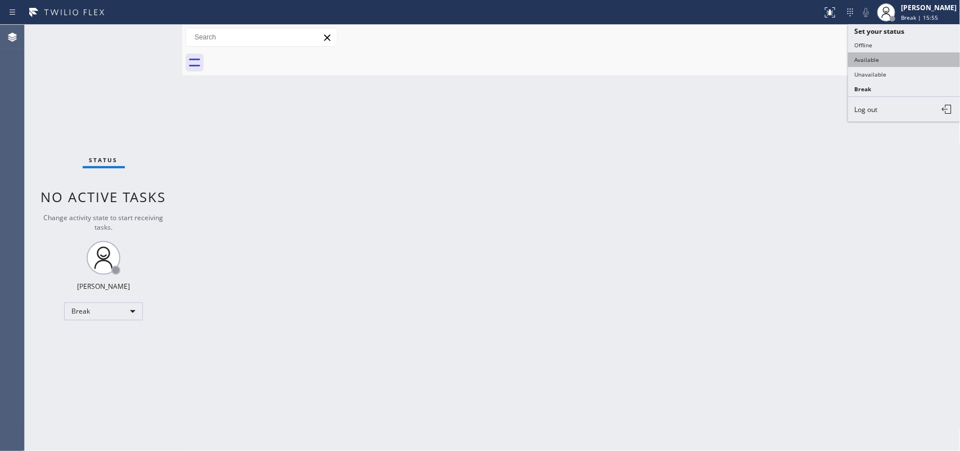
click at [885, 61] on button "Available" at bounding box center [904, 59] width 113 height 15
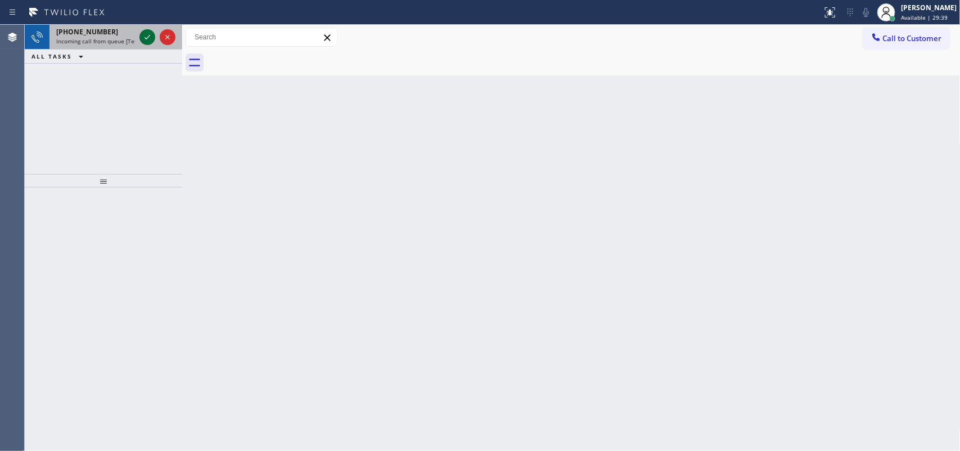
click at [146, 34] on icon at bounding box center [148, 37] width 14 height 14
click at [149, 35] on icon at bounding box center [148, 37] width 14 height 14
click at [142, 37] on icon at bounding box center [148, 37] width 14 height 14
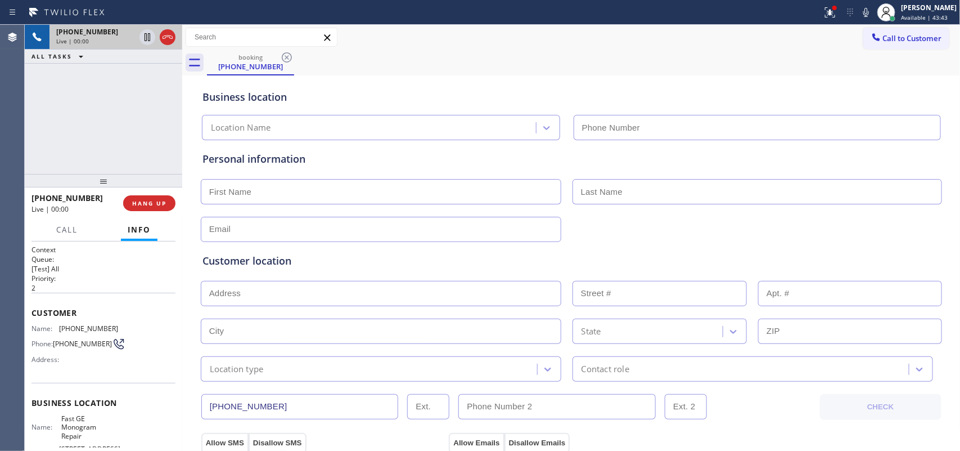
type input "(323) 716-0974"
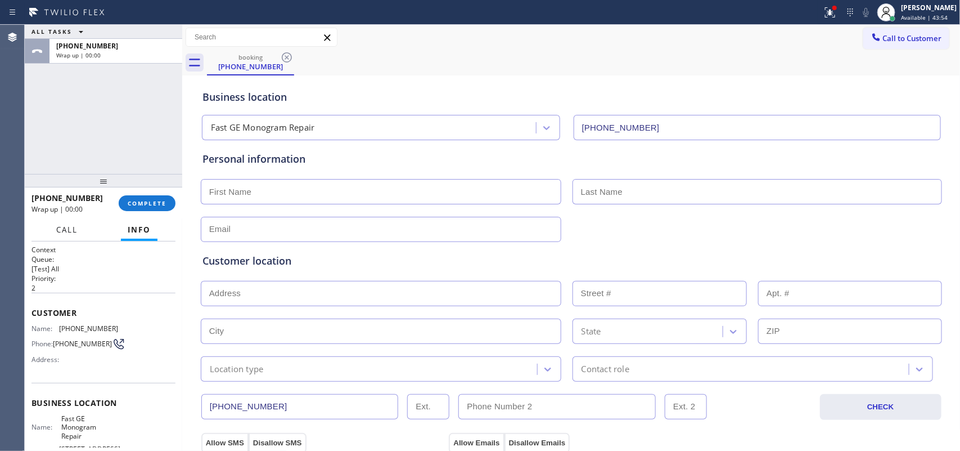
click at [80, 229] on button "Call" at bounding box center [67, 230] width 35 height 22
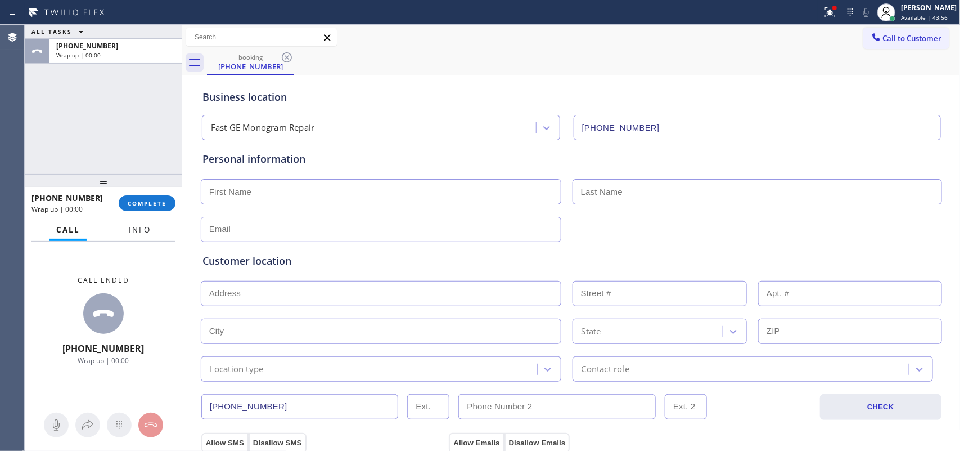
click at [154, 237] on div "Info" at bounding box center [139, 230] width 35 height 22
click at [150, 229] on span "Info" at bounding box center [140, 229] width 22 height 10
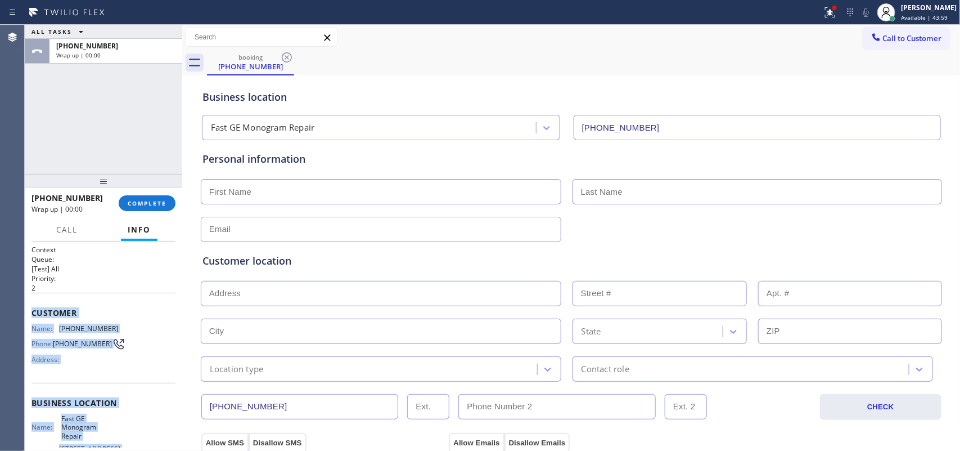
drag, startPoint x: 124, startPoint y: 332, endPoint x: 27, endPoint y: 314, distance: 99.1
click at [27, 314] on div "Context Queue: [Test] All Priority: 2 Customer Name: (323) 239-9173 Phone: (323…" at bounding box center [104, 346] width 158 height 210
copy div "Customer Name: (323) 239-9173 Phone: (323) 239-9173 Address: Business location …"
click at [158, 201] on span "COMPLETE" at bounding box center [147, 203] width 39 height 8
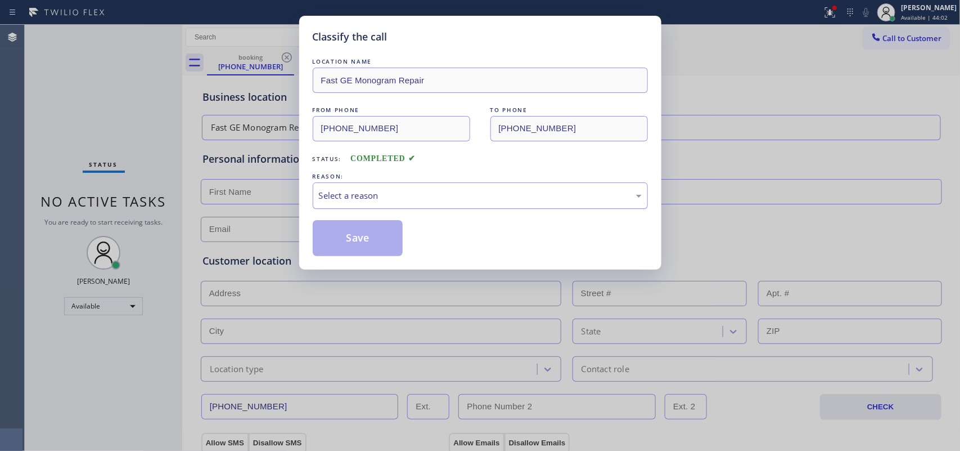
click at [473, 196] on div "Select a reason" at bounding box center [480, 195] width 323 height 13
click at [362, 248] on button "Save" at bounding box center [358, 238] width 91 height 36
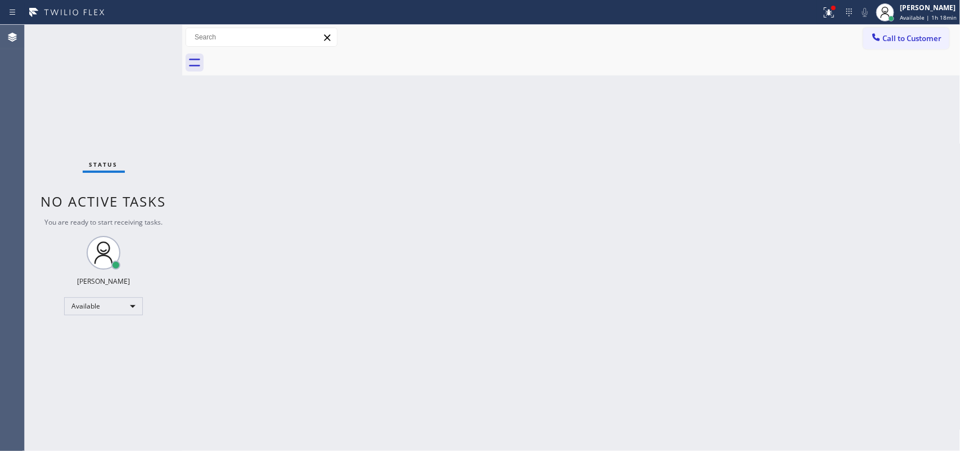
click at [141, 39] on div "Status No active tasks You are ready to start receiving tasks. Leah Cabrera Ava…" at bounding box center [104, 238] width 158 height 426
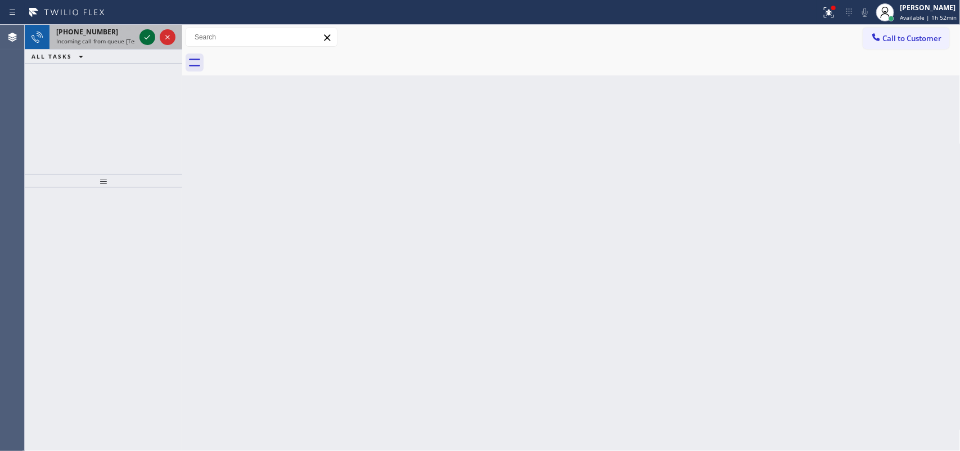
click at [143, 37] on icon at bounding box center [148, 37] width 14 height 14
click at [145, 37] on icon at bounding box center [148, 37] width 14 height 14
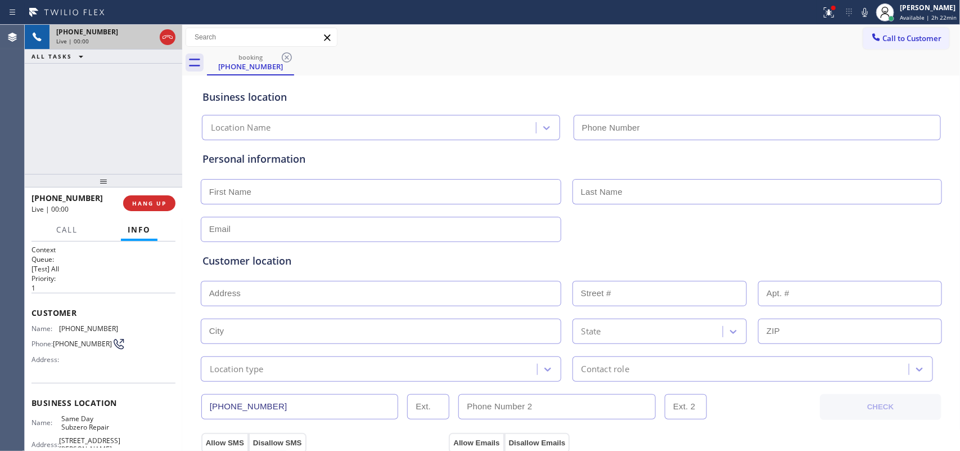
type input "(855) 610-0030"
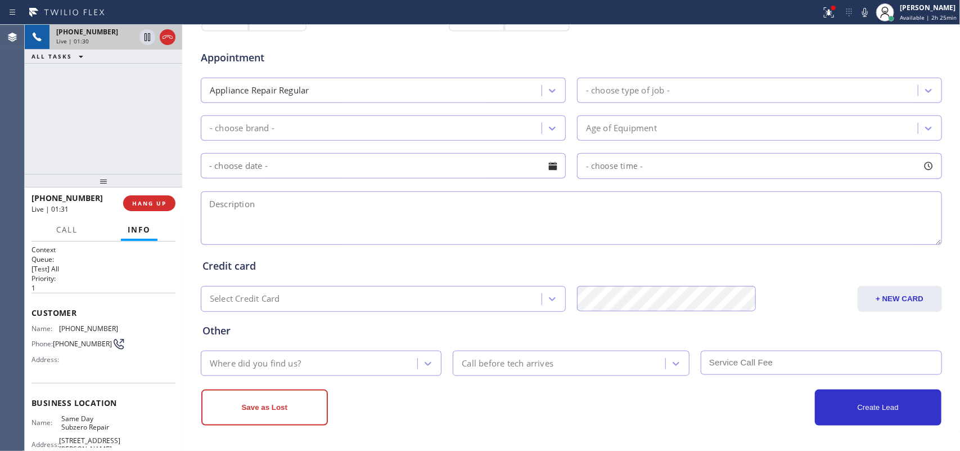
click at [103, 147] on div "+17178133571 Live | 01:30 ALL TASKS ALL TASKS ACTIVE TASKS TASKS IN WRAP UP" at bounding box center [104, 99] width 158 height 149
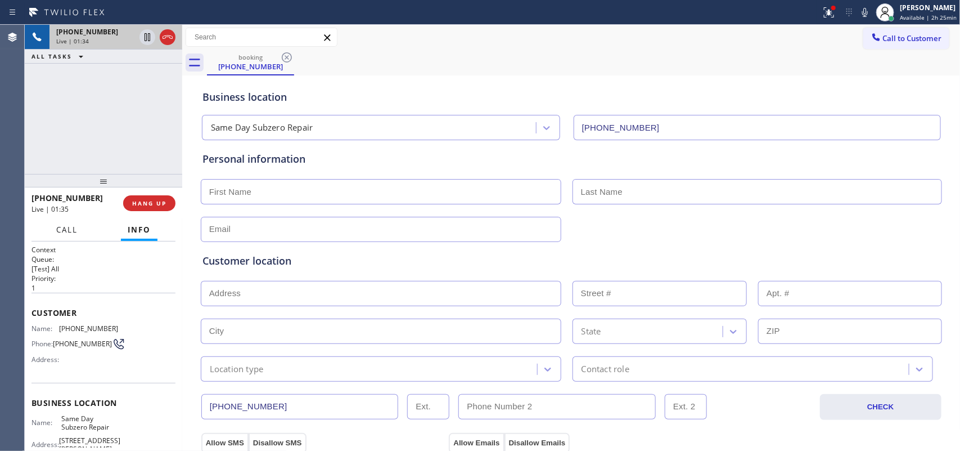
click at [58, 223] on button "Call" at bounding box center [67, 230] width 35 height 22
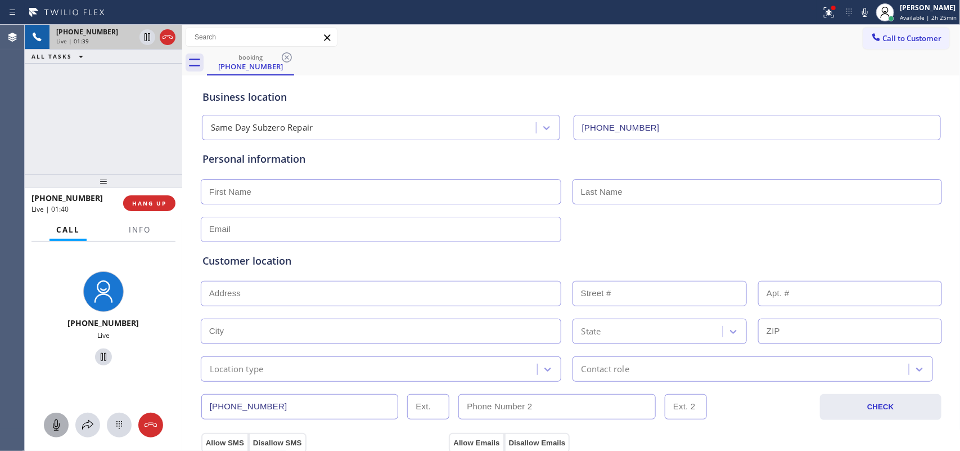
click at [56, 423] on icon at bounding box center [57, 425] width 14 height 14
click at [101, 357] on icon at bounding box center [104, 357] width 6 height 8
drag, startPoint x: 54, startPoint y: 426, endPoint x: 83, endPoint y: 386, distance: 48.7
click at [55, 425] on rect at bounding box center [56, 424] width 9 height 9
click at [105, 352] on icon at bounding box center [104, 357] width 14 height 14
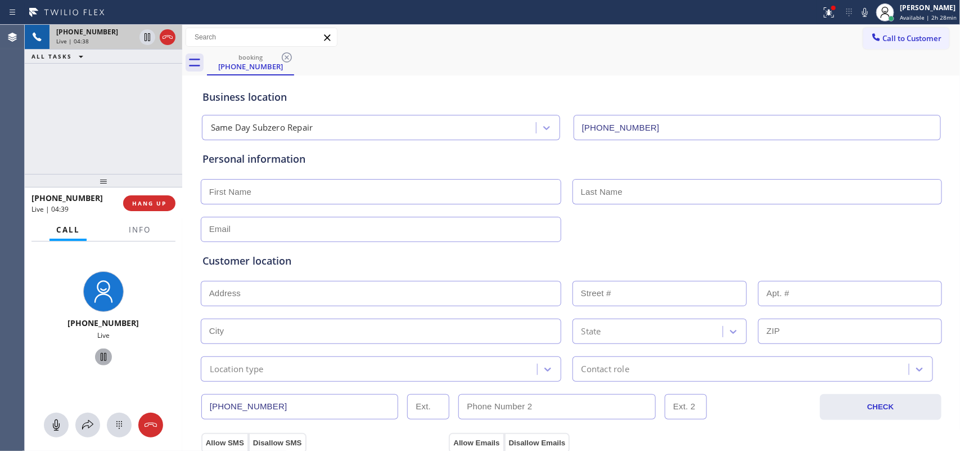
click at [262, 188] on input "text" at bounding box center [381, 191] width 361 height 25
type input "Mr."
type input "Ramy"
click at [311, 231] on input "text" at bounding box center [381, 229] width 361 height 25
type input "no@gmail.com"
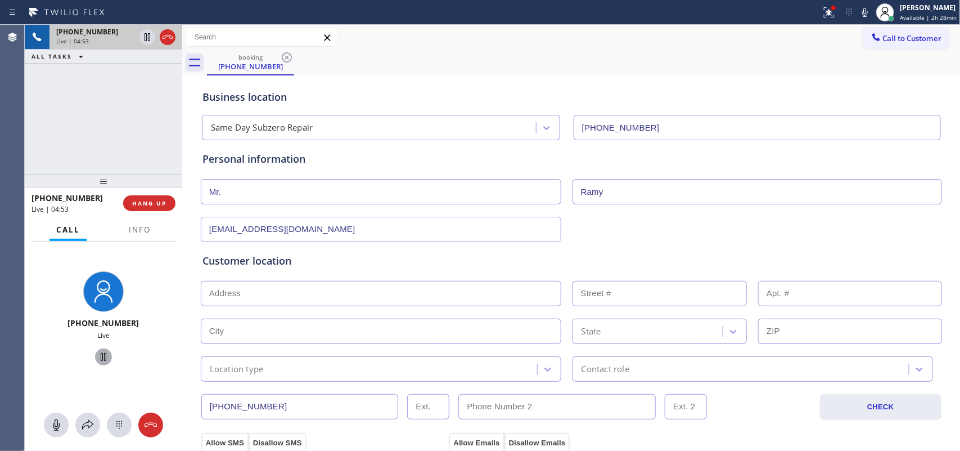
click at [316, 305] on input "text" at bounding box center [381, 293] width 361 height 25
click at [235, 293] on input "text" at bounding box center [381, 293] width 361 height 25
paste input "130 Buckwalter RdLancaster, PA 17602"
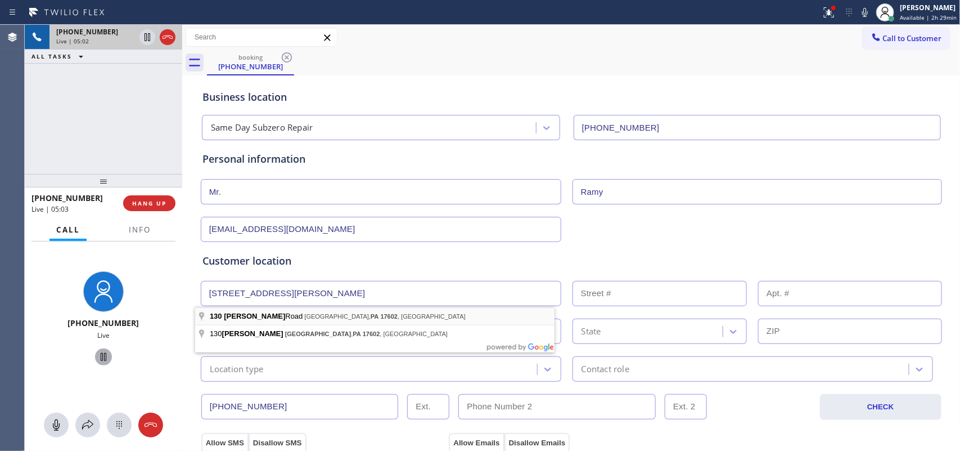
type input "130 Buckwalter Rd"
type input "130"
type input "Lancaster"
type input "17602"
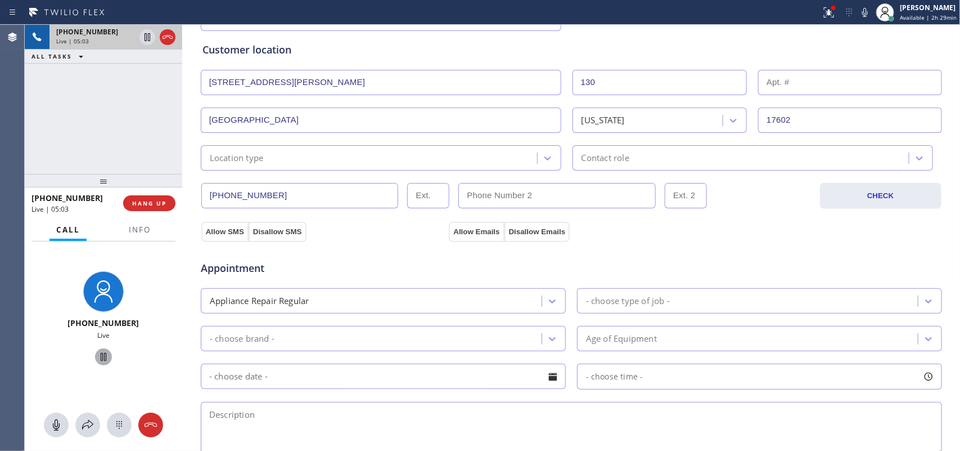
scroll to position [281, 0]
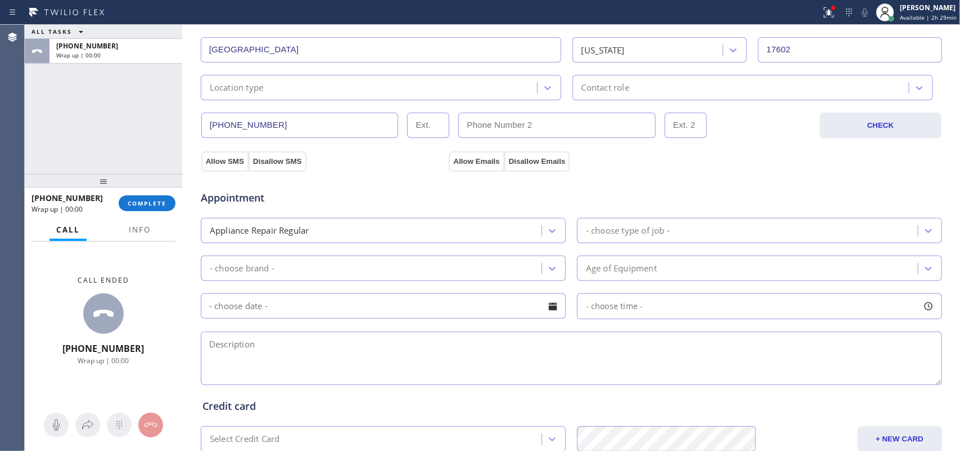
click at [259, 88] on div "Location type" at bounding box center [370, 88] width 333 height 20
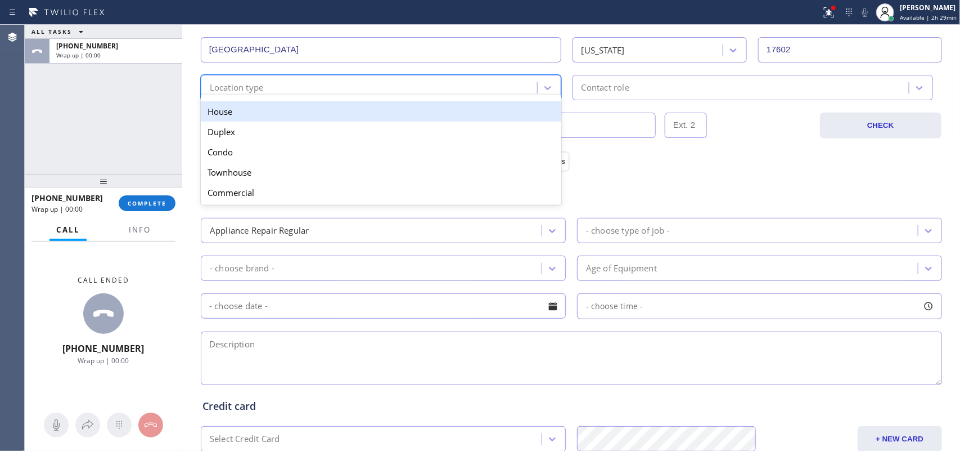
click at [271, 108] on div "House" at bounding box center [381, 111] width 361 height 20
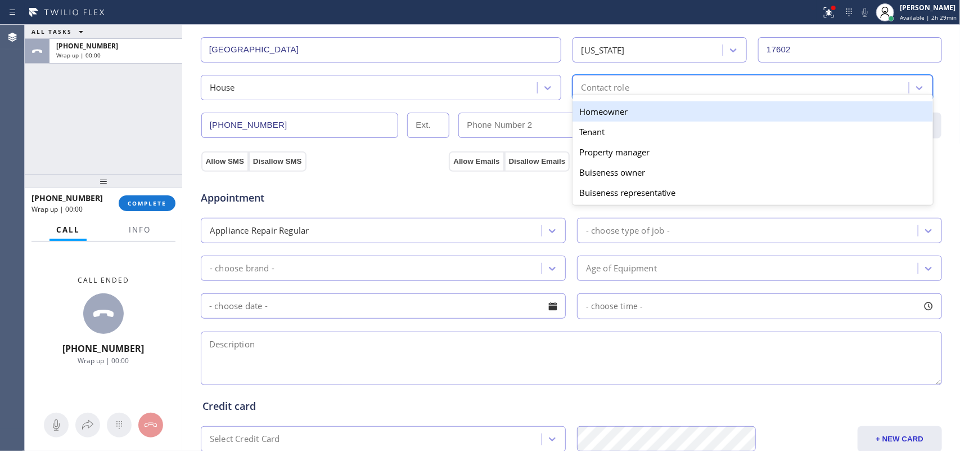
drag, startPoint x: 622, startPoint y: 92, endPoint x: 619, endPoint y: 102, distance: 11.2
click at [622, 92] on div "Contact role" at bounding box center [606, 87] width 48 height 13
click at [612, 114] on div "Homeowner" at bounding box center [753, 111] width 361 height 20
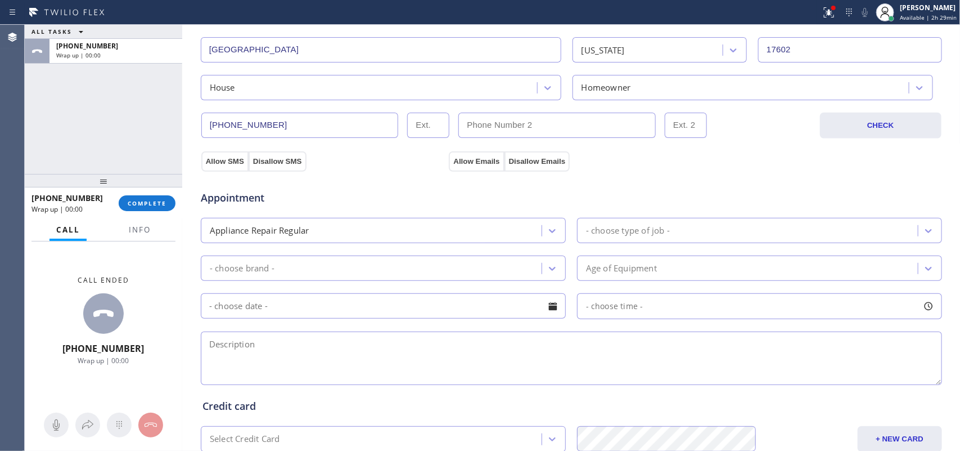
drag, startPoint x: 217, startPoint y: 167, endPoint x: 347, endPoint y: 162, distance: 130.0
click at [217, 166] on button "Allow SMS" at bounding box center [224, 161] width 47 height 20
click at [464, 155] on button "Allow Emails" at bounding box center [476, 161] width 55 height 20
click at [60, 131] on div "ALL TASKS ALL TASKS ACTIVE TASKS TASKS IN WRAP UP +17178133571 Wrap up | 00:00" at bounding box center [104, 99] width 158 height 149
click at [699, 232] on div "- choose type of job -" at bounding box center [750, 231] width 338 height 20
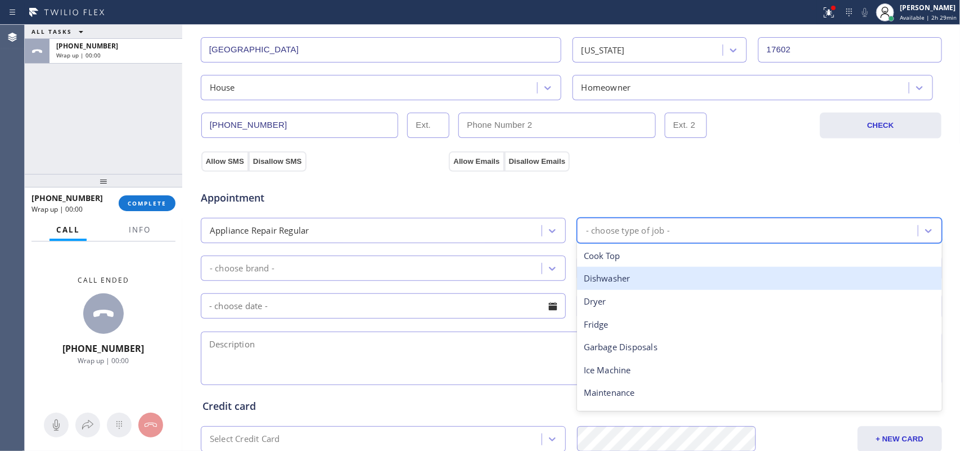
scroll to position [70, 0]
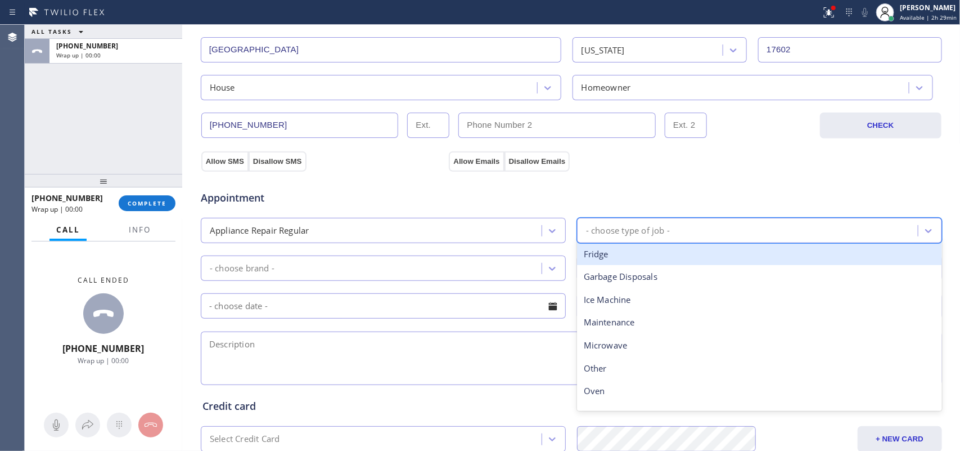
click at [640, 257] on div "Fridge" at bounding box center [759, 253] width 365 height 23
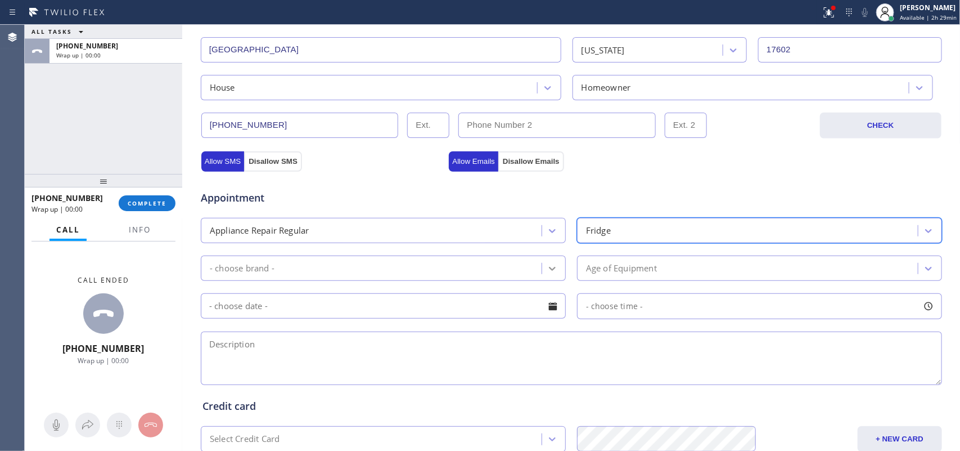
click at [542, 276] on div at bounding box center [552, 268] width 20 height 20
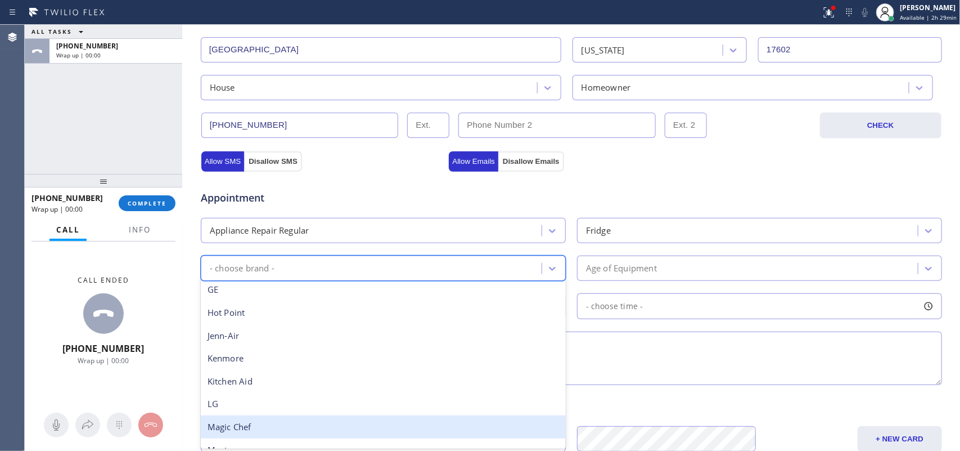
scroll to position [246, 0]
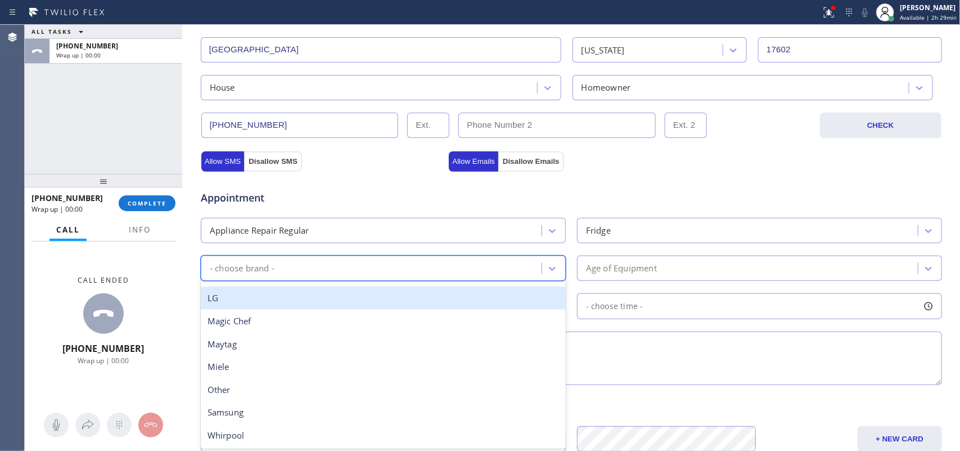
click at [327, 305] on div "LG" at bounding box center [383, 297] width 365 height 23
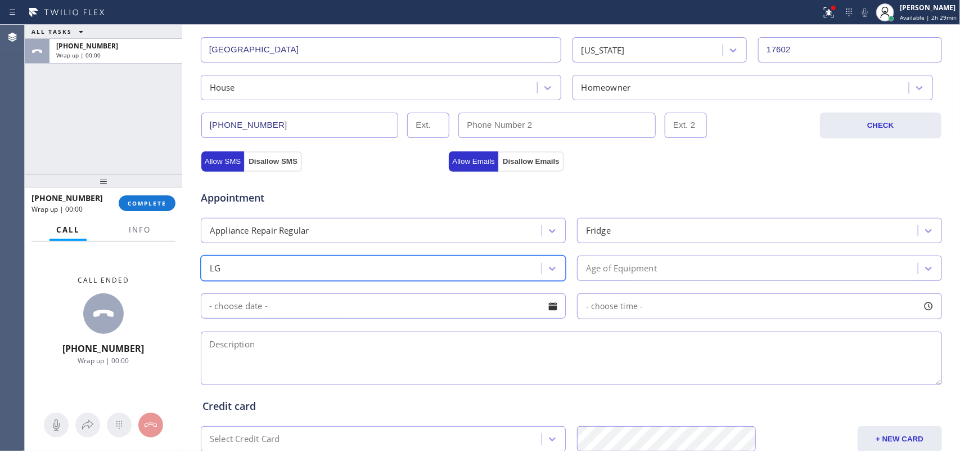
click at [605, 273] on div "Age of Equipment" at bounding box center [621, 268] width 71 height 13
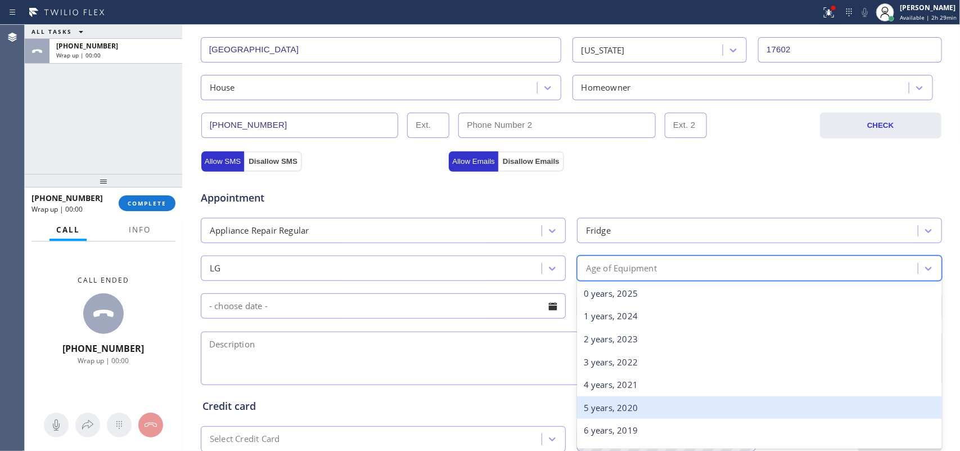
click at [639, 399] on div "5 years, 2020" at bounding box center [759, 407] width 365 height 23
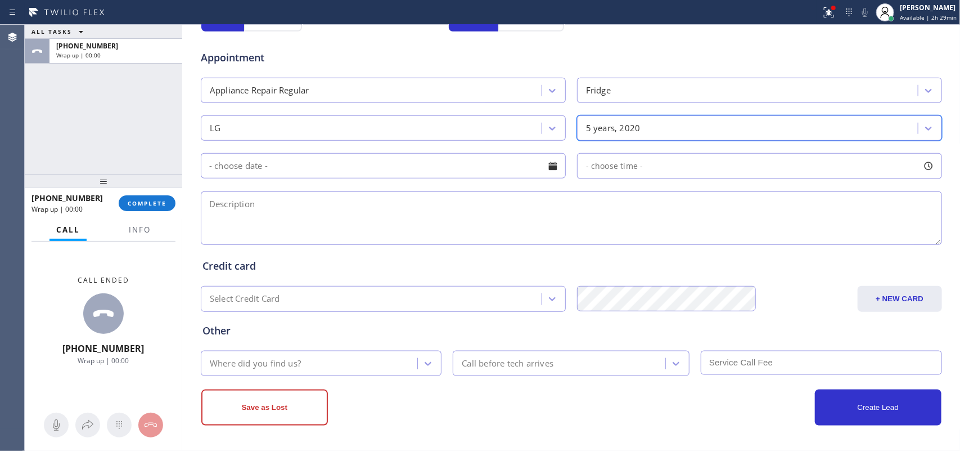
scroll to position [423, 0]
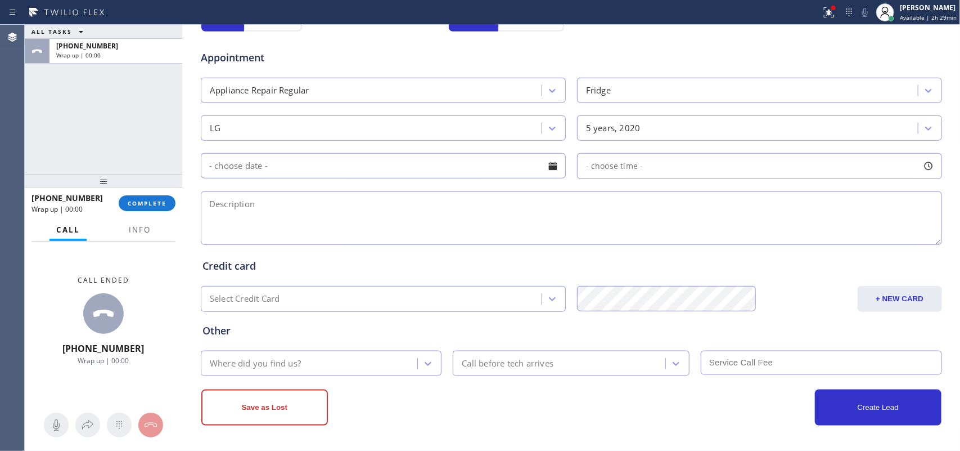
click at [223, 206] on textarea at bounding box center [571, 217] width 741 height 53
paste textarea "LG FS French door Fridge/ 4-5 years old/ bot side is not cooling / started 30 m…"
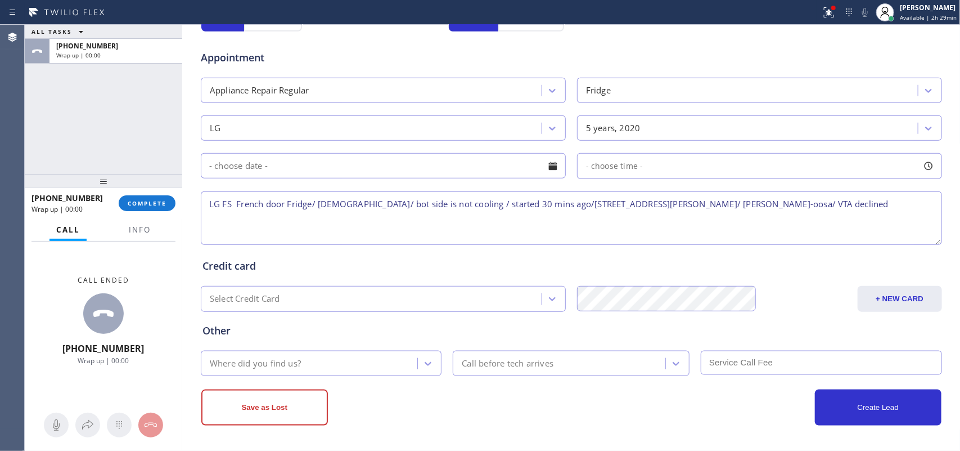
type textarea "LG FS French door Fridge/ 4-5 years old/ bot side is not cooling / started 30 m…"
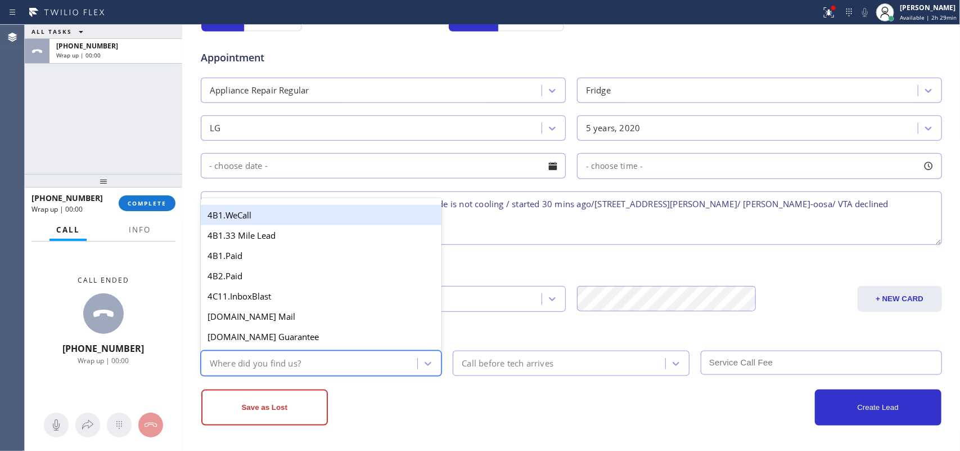
click at [353, 358] on div "Where did you find us?" at bounding box center [311, 363] width 214 height 20
type input "g"
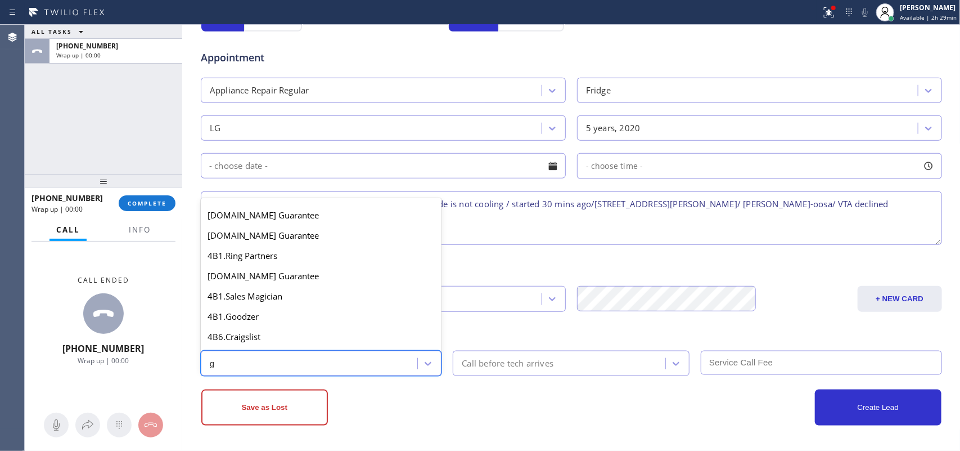
scroll to position [212, 0]
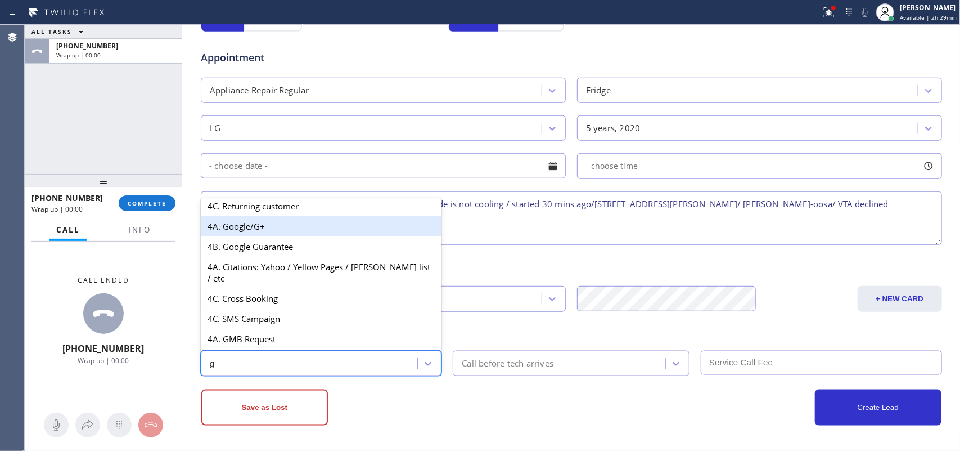
click at [273, 236] on div "4A. Google/G+" at bounding box center [321, 226] width 241 height 20
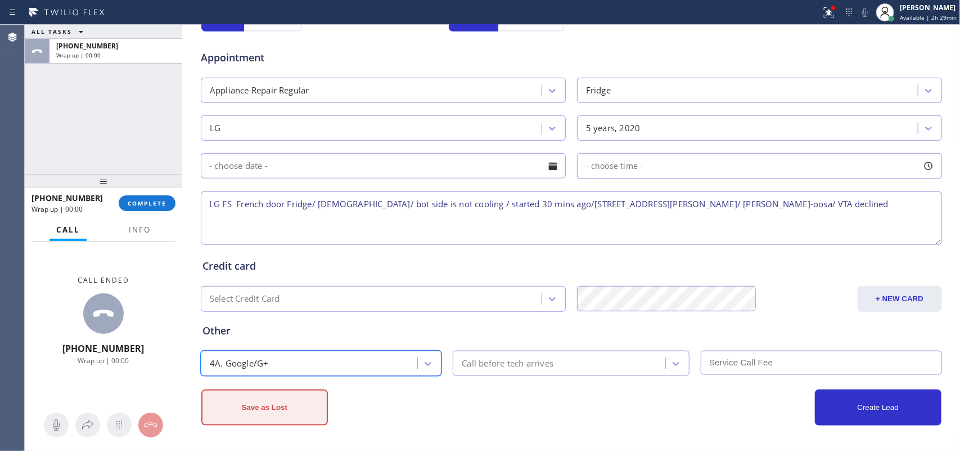
click at [289, 400] on button "Save as Lost" at bounding box center [264, 407] width 127 height 36
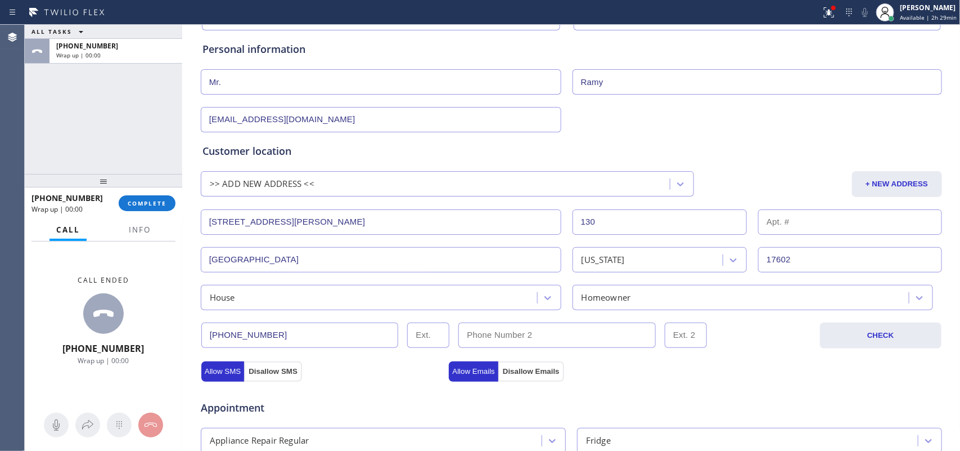
scroll to position [0, 0]
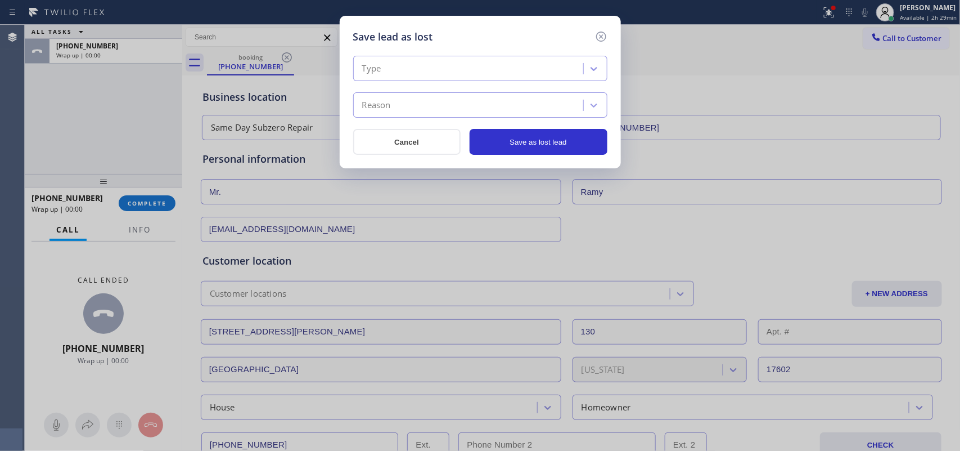
click at [563, 69] on div "Type" at bounding box center [470, 69] width 227 height 20
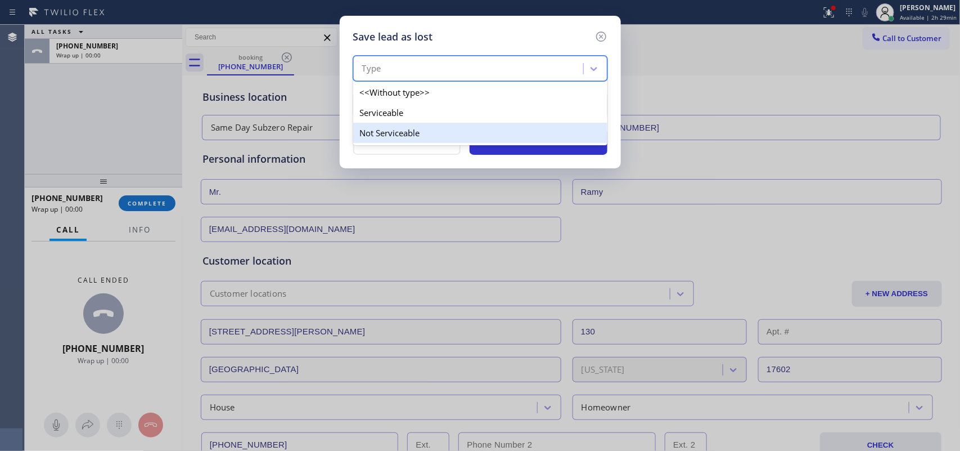
click at [549, 134] on div "Not Serviceable" at bounding box center [480, 133] width 254 height 20
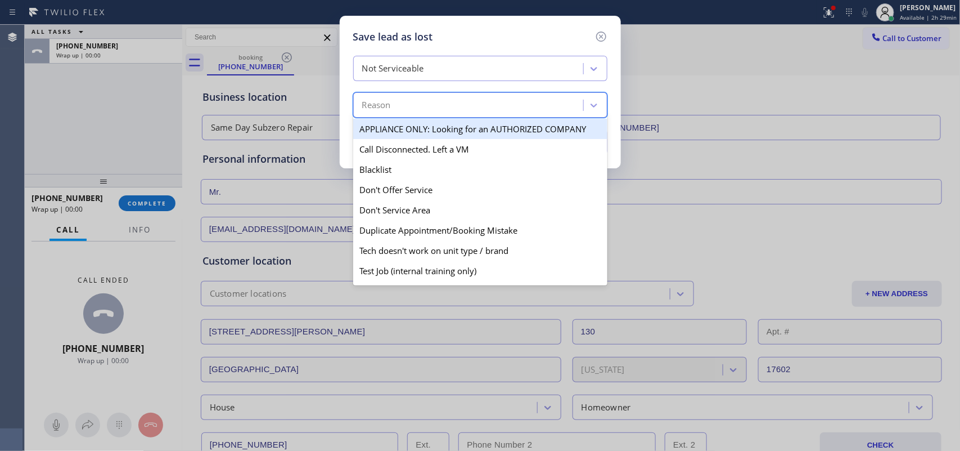
click at [544, 111] on div "Reason" at bounding box center [470, 106] width 227 height 20
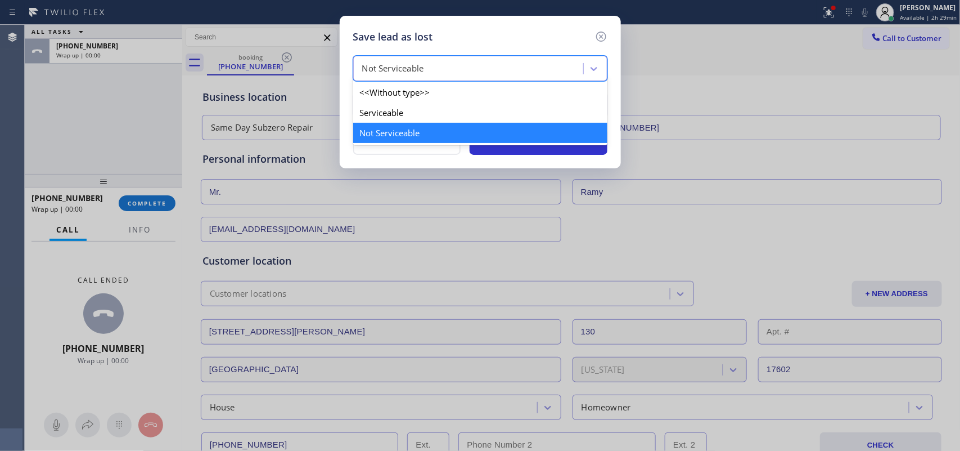
click at [520, 68] on div "Not Serviceable" at bounding box center [470, 69] width 227 height 20
click at [488, 137] on div "Not Serviceable" at bounding box center [480, 133] width 254 height 20
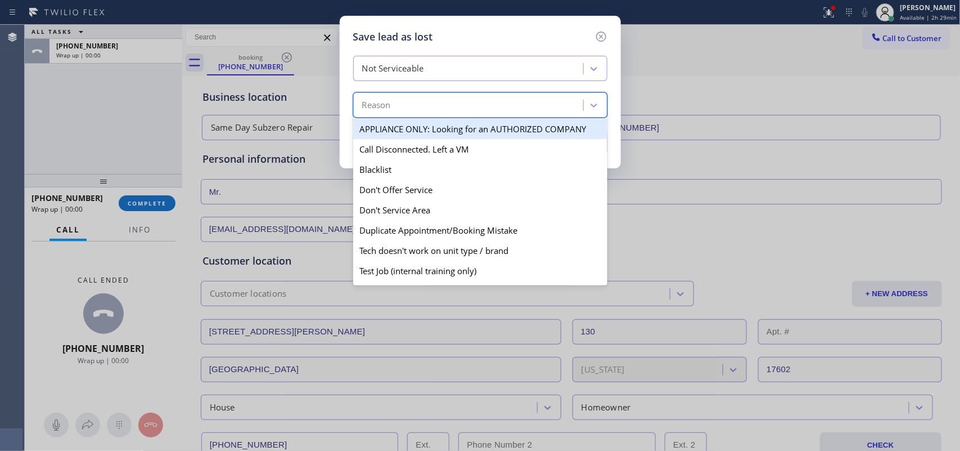
click at [485, 111] on div "Reason" at bounding box center [470, 106] width 227 height 20
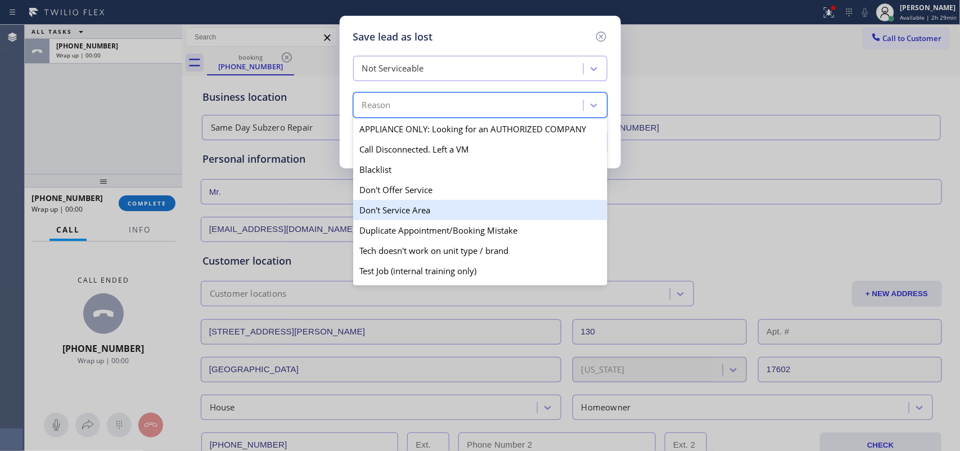
click at [456, 212] on div "Don't Service Area" at bounding box center [480, 210] width 254 height 20
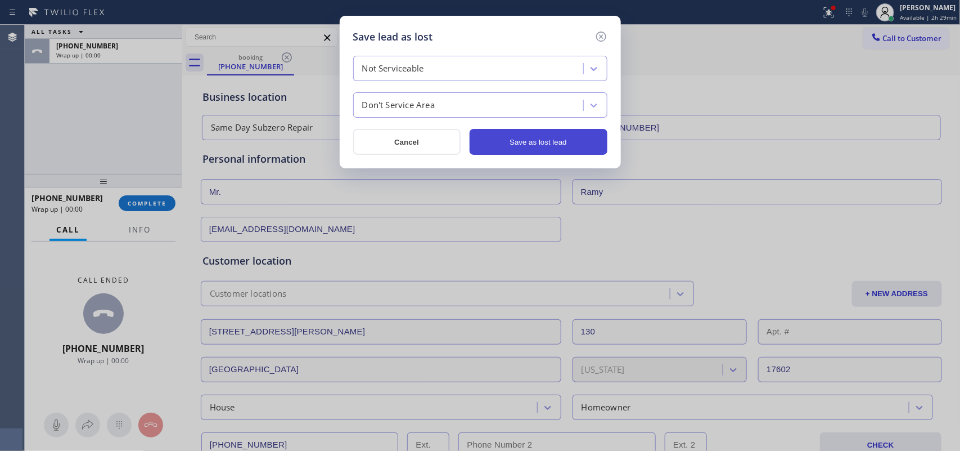
click at [507, 131] on button "Save as lost lead" at bounding box center [539, 142] width 138 height 26
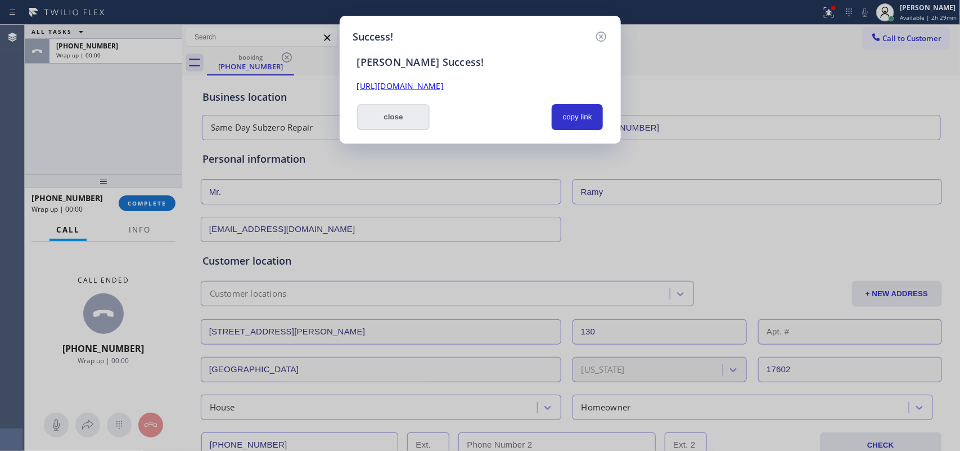
click at [403, 124] on button "close" at bounding box center [393, 117] width 73 height 26
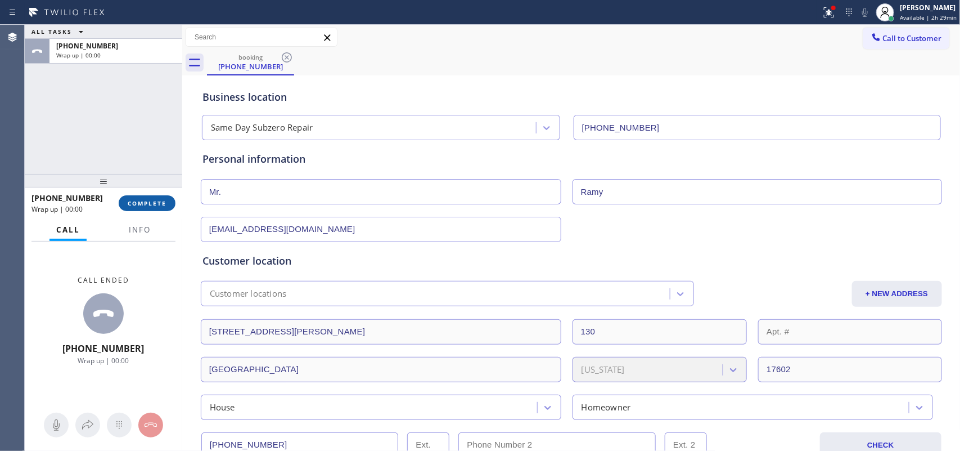
click at [163, 200] on span "COMPLETE" at bounding box center [147, 203] width 39 height 8
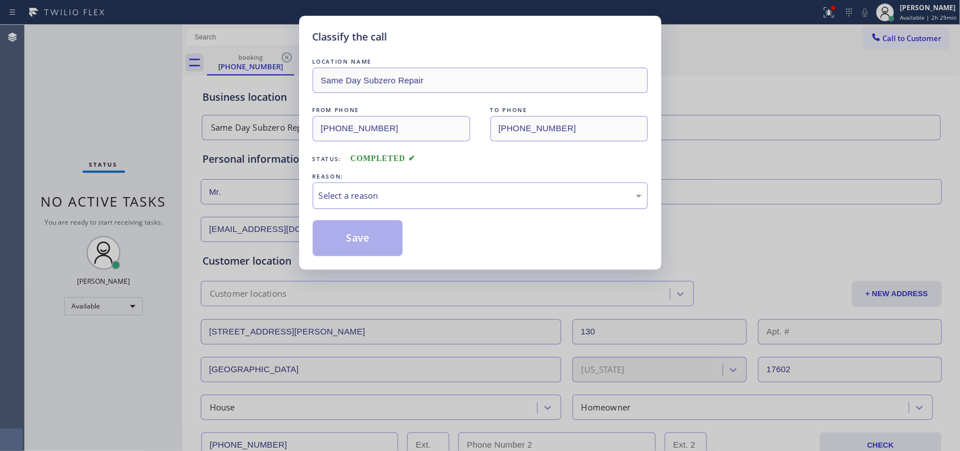
drag, startPoint x: 493, startPoint y: 195, endPoint x: 494, endPoint y: 200, distance: 5.7
click at [493, 195] on div "Select a reason" at bounding box center [480, 195] width 323 height 13
drag, startPoint x: 476, startPoint y: 239, endPoint x: 450, endPoint y: 238, distance: 26.5
click at [370, 240] on button "Save" at bounding box center [358, 238] width 91 height 36
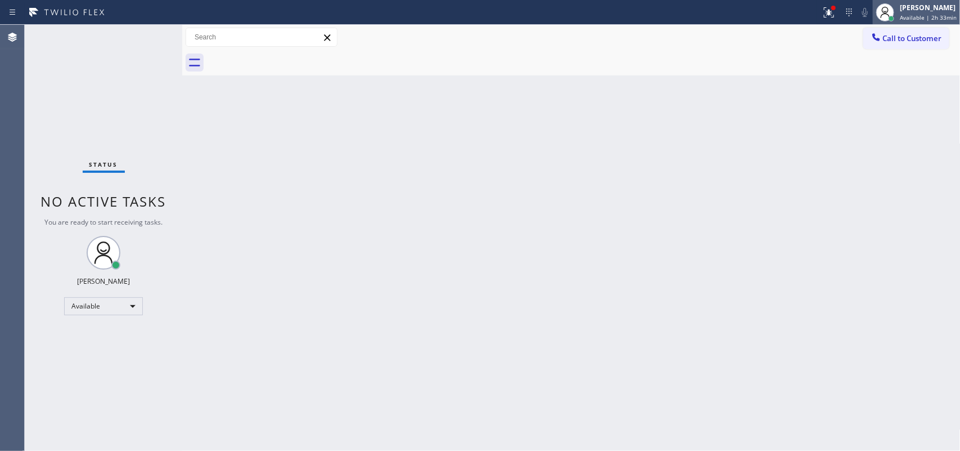
click at [898, 11] on div at bounding box center [885, 12] width 25 height 25
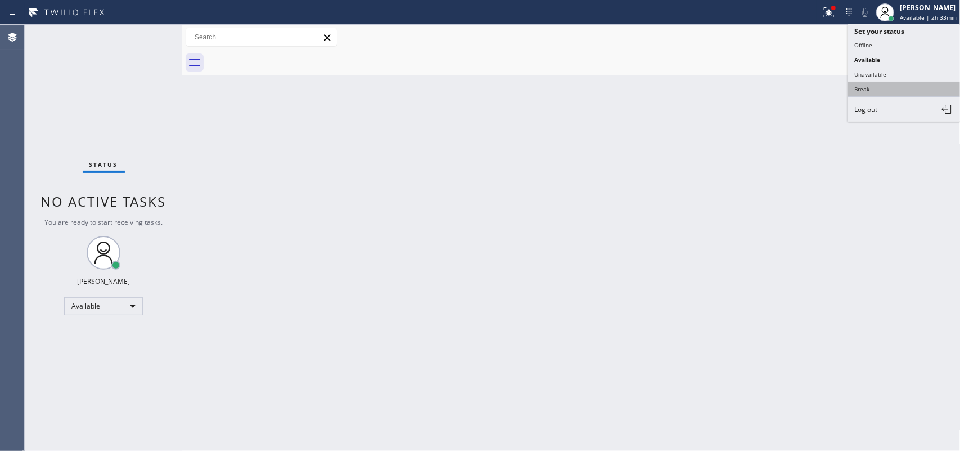
click at [899, 88] on button "Break" at bounding box center [904, 89] width 113 height 15
